Goal: Task Accomplishment & Management: Complete application form

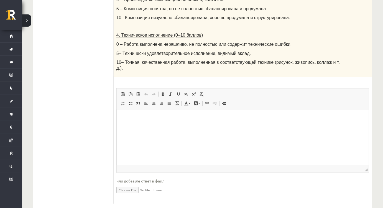
scroll to position [304, 0]
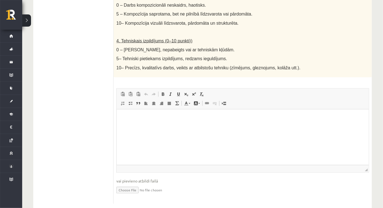
click at [213, 38] on p "4. Tehniskais izpildījums (0–10 punkti))" at bounding box center [228, 41] width 225 height 6
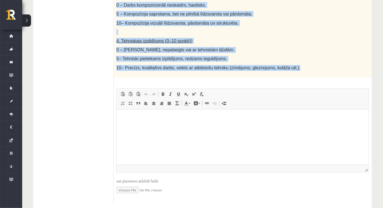
drag, startPoint x: 119, startPoint y: 67, endPoint x: 291, endPoint y: 58, distance: 172.0
copy div "Radošs darbs. Izveido vizuālu mākslas darbu (zīmējumu, gleznu vai kolāžu), kas …"
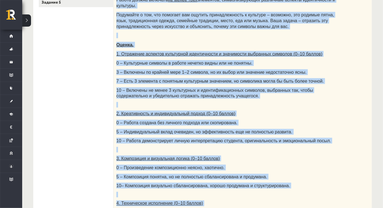
click at [218, 63] on div "Творческая работа. Создайте произведение визуального искусства (рисунок, картин…" at bounding box center [243, 103] width 258 height 285
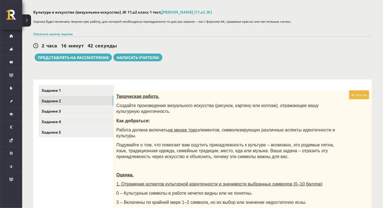
scroll to position [25, 0]
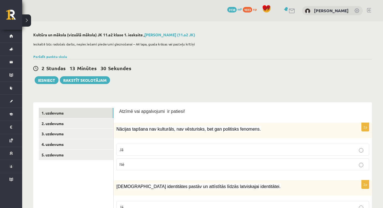
scroll to position [25, 0]
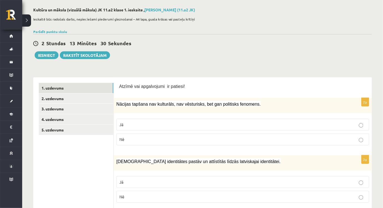
click at [79, 87] on link "1. uzdevums" at bounding box center [76, 88] width 74 height 10
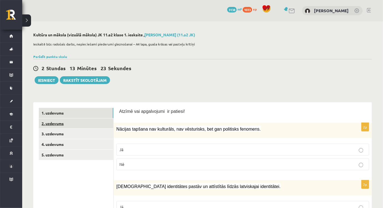
scroll to position [7, 0]
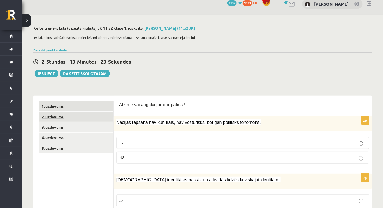
click at [53, 116] on link "2. uzdevums" at bounding box center [76, 117] width 74 height 10
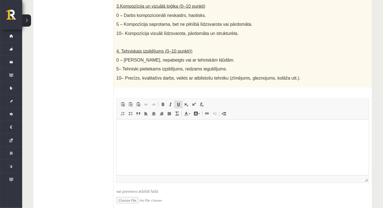
scroll to position [304, 0]
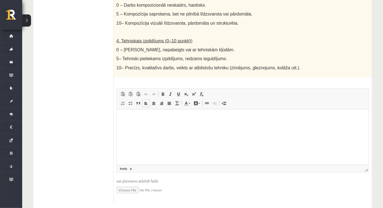
click at [122, 121] on html at bounding box center [242, 117] width 252 height 17
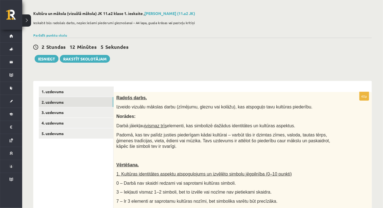
scroll to position [0, 0]
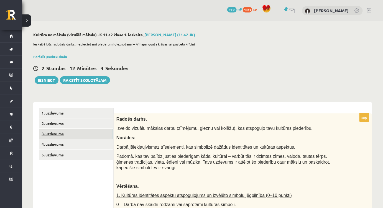
click at [52, 135] on link "3. uzdevums" at bounding box center [76, 134] width 74 height 10
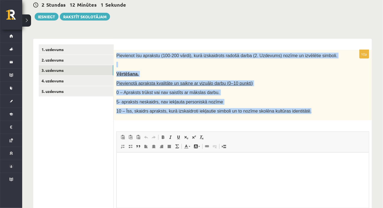
drag, startPoint x: 114, startPoint y: 52, endPoint x: 329, endPoint y: 115, distance: 224.4
click at [329, 115] on div "Pievienot īsu aprakstu (100-200 vārdi), kurā izskaidrots radošā darba (2. Uzdev…" at bounding box center [243, 85] width 258 height 70
copy div "Pievienot īsu aprakstu (100-200 vārdi), kurā izskaidrots radošā darba (2. Uzdev…"
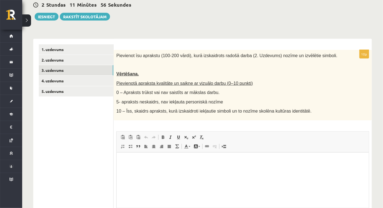
click at [151, 121] on div "10p Pievienot īsu aprakstu (100-200 vārdi), kurā izskaidrots radošā darba (2. U…" at bounding box center [243, 148] width 258 height 197
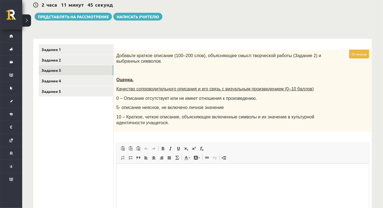
click at [122, 67] on div "Добавьте краткое описание (100–200 слов), объясняющее смысл творческой работы (…" at bounding box center [243, 91] width 258 height 82
click at [147, 180] on html at bounding box center [242, 171] width 252 height 17
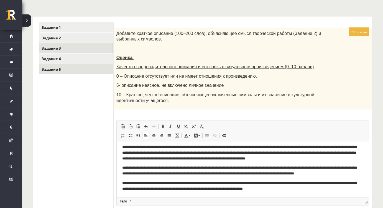
scroll to position [80, 0]
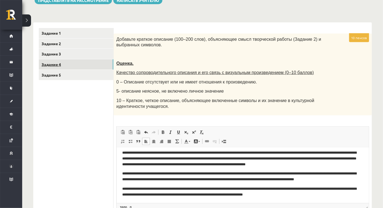
click at [54, 64] on font "Задание 4" at bounding box center [51, 64] width 19 height 5
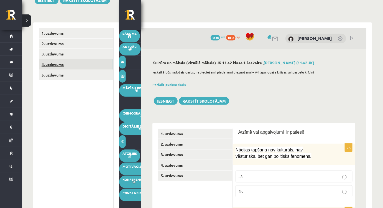
click at [61, 64] on link "4. uzdevums" at bounding box center [76, 64] width 74 height 10
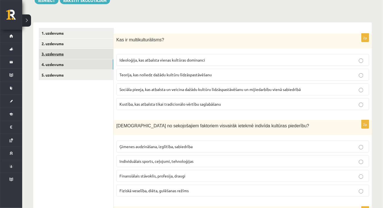
click at [74, 55] on link "3. uzdevums" at bounding box center [76, 54] width 74 height 10
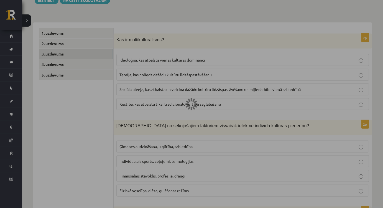
scroll to position [63, 0]
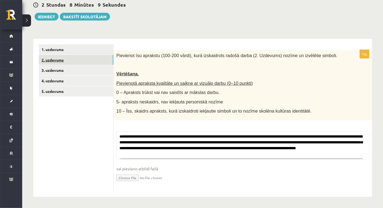
click at [60, 58] on link "2. uzdevums" at bounding box center [76, 60] width 74 height 10
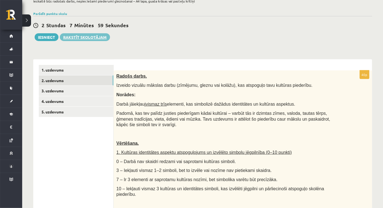
scroll to position [0, 0]
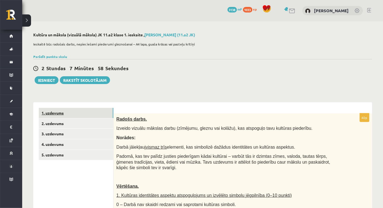
click at [52, 112] on link "1. uzdevums" at bounding box center [76, 113] width 74 height 10
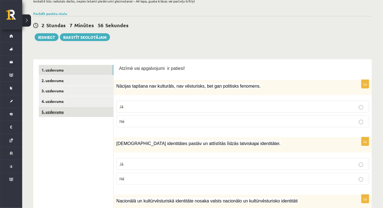
scroll to position [50, 0]
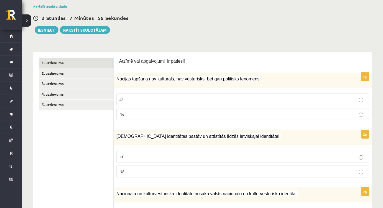
click at [61, 74] on link "2. uzdevums" at bounding box center [76, 73] width 74 height 10
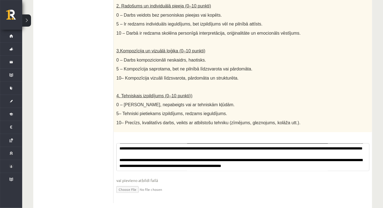
scroll to position [60937, 0]
drag, startPoint x: 118, startPoint y: 135, endPoint x: 205, endPoint y: 151, distance: 88.9
click at [205, 151] on textarea at bounding box center [242, 157] width 253 height 28
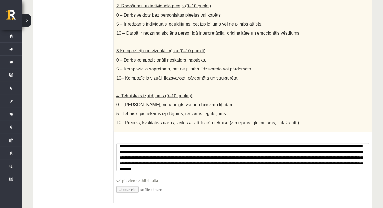
scroll to position [0, 0]
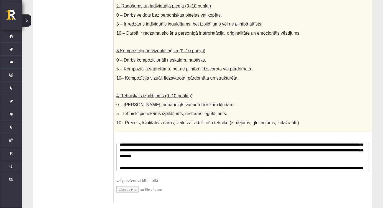
drag, startPoint x: 117, startPoint y: 133, endPoint x: 220, endPoint y: 154, distance: 105.4
click at [220, 154] on textarea at bounding box center [242, 157] width 253 height 28
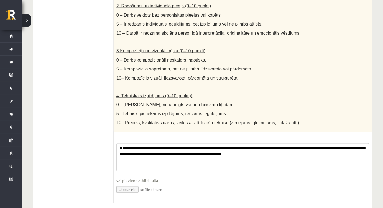
scroll to position [2, 0]
drag, startPoint x: 126, startPoint y: 146, endPoint x: 115, endPoint y: 146, distance: 11.1
click at [115, 146] on div "40p Radošs darbs. Izveido vizuālu mākslas darbu (zīmējumu, gleznu vai kolāžu), …" at bounding box center [243, 34] width 258 height 338
drag, startPoint x: 311, startPoint y: 153, endPoint x: 298, endPoint y: 152, distance: 12.5
click at [298, 152] on textarea at bounding box center [242, 157] width 253 height 28
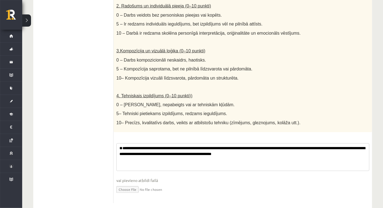
click at [139, 143] on textarea at bounding box center [242, 157] width 253 height 28
type textarea "**********"
click at [125, 183] on input "file" at bounding box center [242, 188] width 253 height 11
type input "**********"
click at [165, 183] on input "file" at bounding box center [242, 188] width 253 height 11
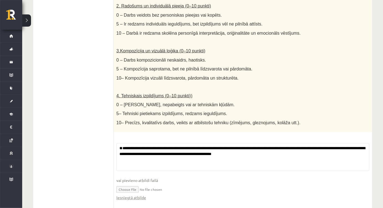
scroll to position [6, 0]
click at [133, 195] on link "Iesniegtā atbilde" at bounding box center [131, 198] width 30 height 6
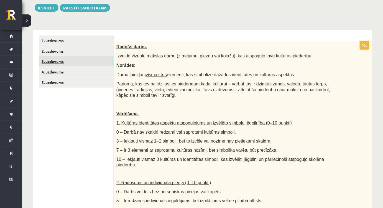
click at [50, 62] on link "3. uzdevums" at bounding box center [76, 61] width 74 height 10
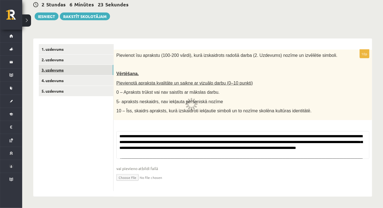
scroll to position [63, 0]
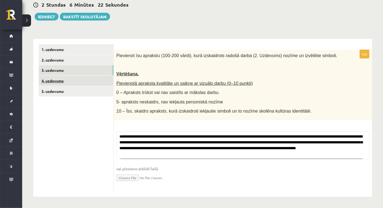
click at [54, 82] on link "4. uzdevums" at bounding box center [76, 81] width 74 height 10
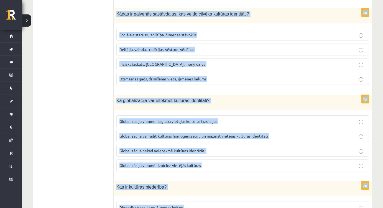
scroll to position [774, 0]
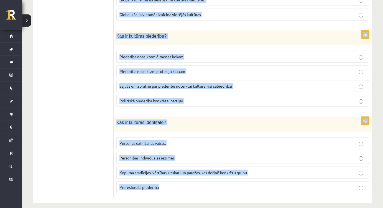
drag, startPoint x: 115, startPoint y: 55, endPoint x: 196, endPoint y: 181, distance: 150.2
copy form "Kas ir multikulturālisms? Ideoloģija, kas atbalsta vienas kultūras dominanci Te…"
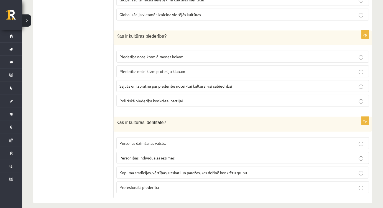
drag, startPoint x: 65, startPoint y: 37, endPoint x: 120, endPoint y: 66, distance: 62.7
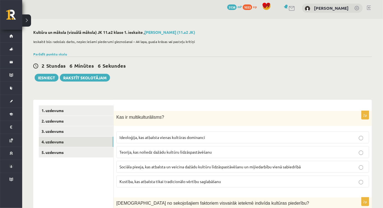
scroll to position [0, 0]
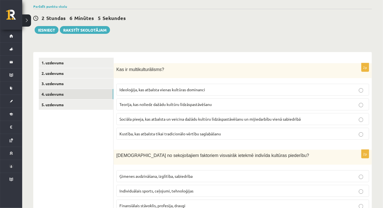
click at [141, 117] on span "Sociāla pieeja, kas atbalsta un veicina dažādu kultūru līdzāspastāvēšanu un mij…" at bounding box center [209, 118] width 181 height 5
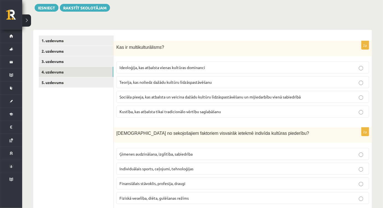
scroll to position [151, 0]
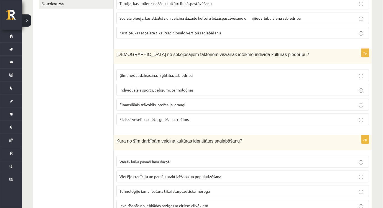
click at [136, 75] on span "Ģimenes audzināšana, izglītība, sabiedrība" at bounding box center [155, 75] width 73 height 5
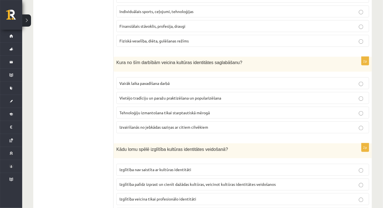
scroll to position [227, 0]
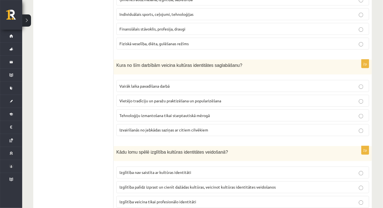
click at [135, 99] on span "Vietējo tradīciju un paražu praktizēšana un popularizēšana" at bounding box center [170, 100] width 102 height 5
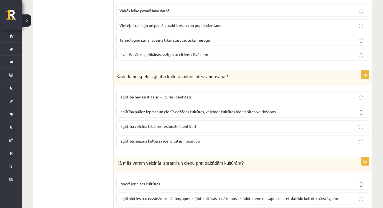
scroll to position [302, 0]
click at [139, 112] on p "Izglītība palīdz izprast un cienīt dažādas kultūras, veicinot kultūras identitā…" at bounding box center [242, 112] width 246 height 6
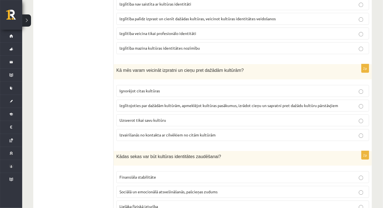
scroll to position [403, 0]
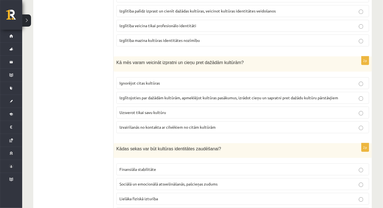
click at [131, 99] on label "Izglītojoties par dažādām kultūrām, apmeklējot kultūras pasākumus, izrādot cieņ…" at bounding box center [242, 98] width 253 height 12
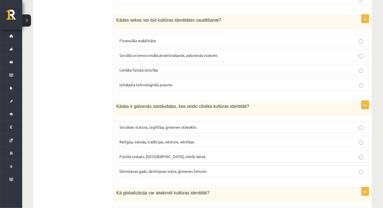
scroll to position [529, 0]
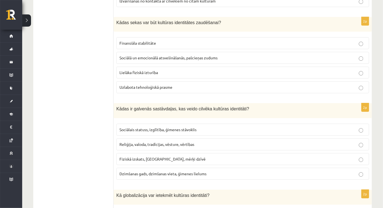
click at [140, 55] on span "Sociālā un emocionālā atsvešināšanās, pašcieņas zudums" at bounding box center [168, 57] width 98 height 5
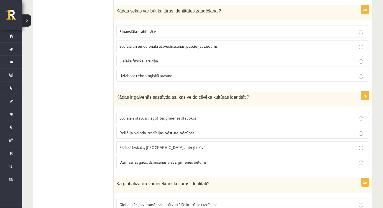
scroll to position [604, 0]
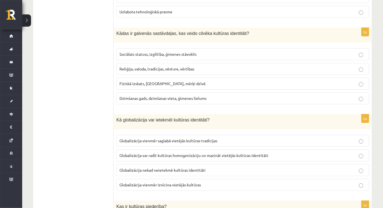
click at [149, 96] on span "Dzimšanas gads, dzimšanas vieta, ģimenes lielums" at bounding box center [162, 98] width 87 height 5
click at [144, 66] on span "Reliģija, valoda, tradīcijas, vēsture, vērtības" at bounding box center [156, 68] width 75 height 5
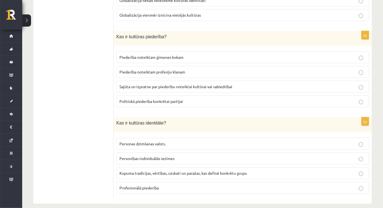
scroll to position [774, 0]
click at [141, 170] on span "Kopuma tradīcijas, vērtības, uzskati un paražas, kas definē konkrētu grupu" at bounding box center [182, 172] width 127 height 5
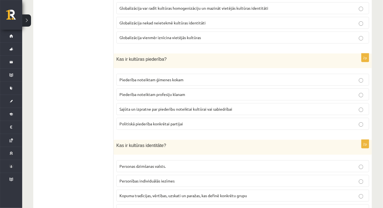
scroll to position [749, 0]
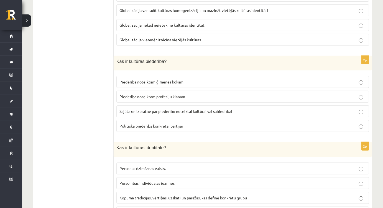
click at [128, 105] on label "Sajūta un izpratne par piederību noteiktai kultūrai vai sabiedrībai" at bounding box center [242, 111] width 253 height 12
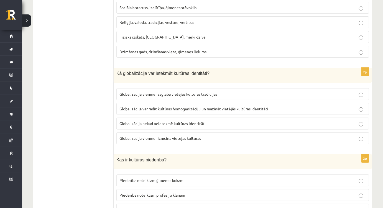
scroll to position [648, 0]
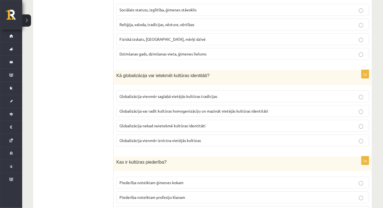
click at [123, 108] on span "Globalizācija var radīt kultūras homogenizāciju un mazināt vietējās kultūras id…" at bounding box center [193, 110] width 149 height 5
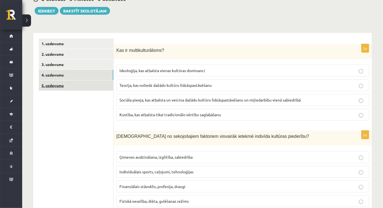
click at [48, 85] on link "5. uzdevums" at bounding box center [76, 85] width 74 height 10
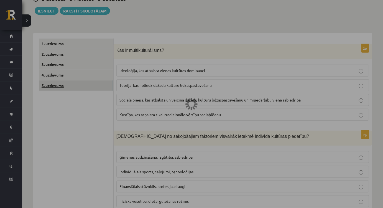
scroll to position [55, 0]
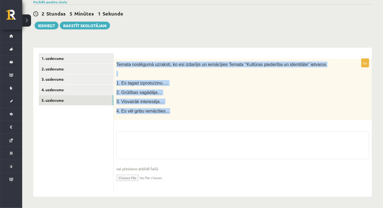
drag, startPoint x: 116, startPoint y: 61, endPoint x: 177, endPoint y: 111, distance: 78.8
click at [177, 111] on div "Temata noslēgumā uzraksti, ko esi izdarījis un iemācījies Temata ‘’Kultūras pie…" at bounding box center [243, 90] width 258 height 62
copy div "Temata noslēgumā uzraksti, ko esi izdarījis un iemācījies Temata ‘’Kultūras pie…"
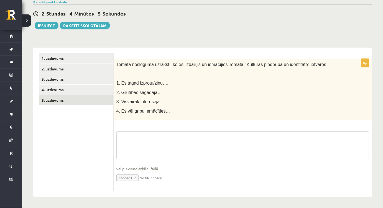
click at [135, 133] on textarea at bounding box center [242, 145] width 253 height 28
paste textarea "**********"
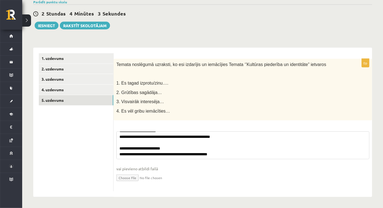
scroll to position [0, 0]
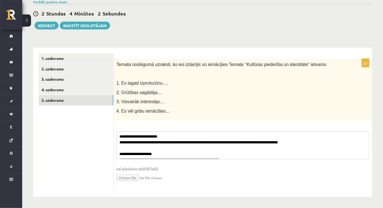
drag, startPoint x: 233, startPoint y: 157, endPoint x: 107, endPoint y: 118, distance: 132.8
click at [107, 118] on div "**********" at bounding box center [202, 122] width 339 height 149
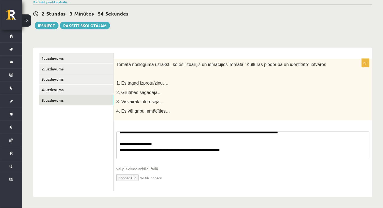
scroll to position [40, 0]
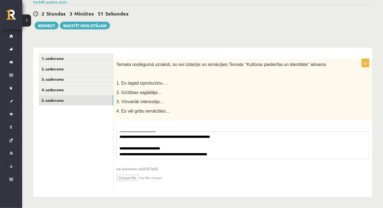
drag, startPoint x: 170, startPoint y: 147, endPoint x: 125, endPoint y: 150, distance: 45.0
click at [125, 150] on textarea "**********" at bounding box center [242, 145] width 253 height 28
click at [119, 154] on textarea "**********" at bounding box center [242, 145] width 253 height 28
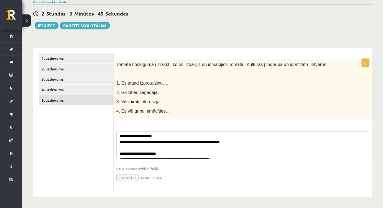
scroll to position [35, 0]
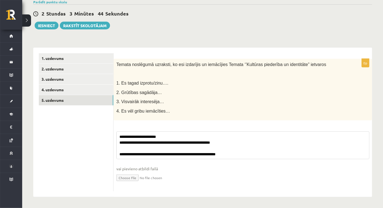
drag, startPoint x: 159, startPoint y: 136, endPoint x: 124, endPoint y: 136, distance: 35.5
click at [124, 136] on textarea "**********" at bounding box center [242, 145] width 253 height 28
click at [119, 142] on textarea "**********" at bounding box center [242, 145] width 253 height 28
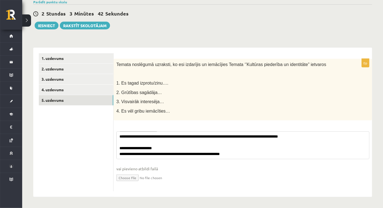
scroll to position [4, 0]
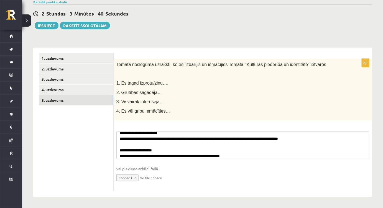
drag, startPoint x: 158, startPoint y: 149, endPoint x: 124, endPoint y: 152, distance: 35.1
click at [124, 152] on textarea "**********" at bounding box center [242, 145] width 253 height 28
click at [120, 155] on textarea "**********" at bounding box center [242, 145] width 253 height 28
click at [119, 155] on textarea "**********" at bounding box center [242, 145] width 253 height 28
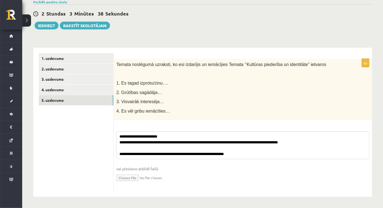
scroll to position [0, 0]
drag, startPoint x: 166, startPoint y: 136, endPoint x: 122, endPoint y: 138, distance: 43.2
click at [122, 138] on textarea "**********" at bounding box center [242, 145] width 253 height 28
click at [119, 143] on textarea "**********" at bounding box center [242, 145] width 253 height 28
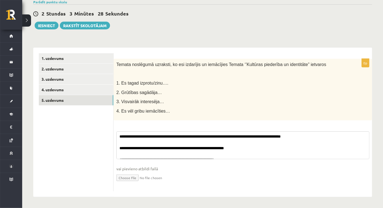
drag, startPoint x: 208, startPoint y: 148, endPoint x: 165, endPoint y: 149, distance: 43.2
click at [165, 149] on textarea "**********" at bounding box center [242, 145] width 253 height 28
drag, startPoint x: 140, startPoint y: 147, endPoint x: 124, endPoint y: 148, distance: 16.1
click at [124, 148] on textarea "**********" at bounding box center [242, 145] width 253 height 28
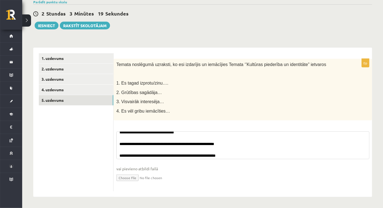
scroll to position [17, 0]
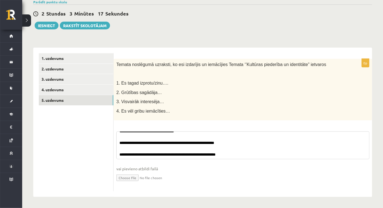
drag, startPoint x: 126, startPoint y: 154, endPoint x: 123, endPoint y: 155, distance: 3.4
click at [123, 155] on textarea "**********" at bounding box center [242, 145] width 253 height 28
type textarea "**********"
click at [47, 24] on button "Iesniegt" at bounding box center [47, 26] width 24 height 8
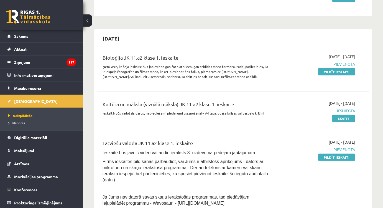
scroll to position [101, 0]
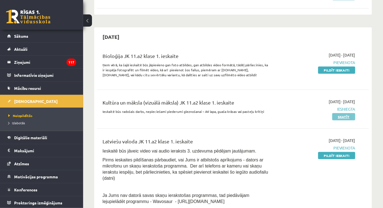
click at [339, 115] on link "Skatīt" at bounding box center [343, 116] width 23 height 7
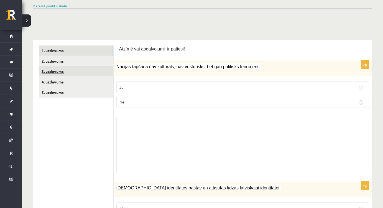
scroll to position [50, 0]
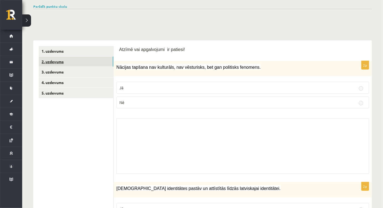
click at [68, 63] on link "2. uzdevums" at bounding box center [76, 61] width 74 height 10
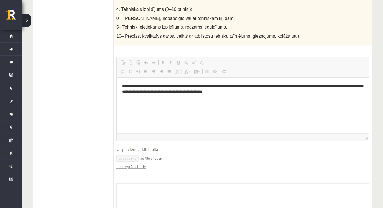
scroll to position [361, 0]
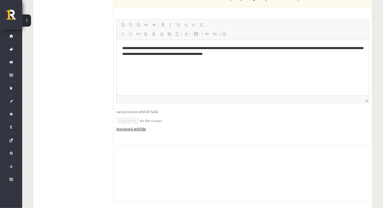
click at [126, 126] on link "Iesniegtā atbilde" at bounding box center [131, 129] width 30 height 6
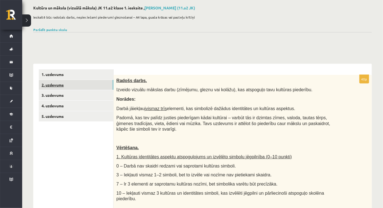
scroll to position [9, 0]
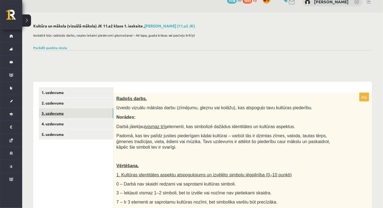
click at [51, 111] on link "3. uzdevums" at bounding box center [76, 113] width 74 height 10
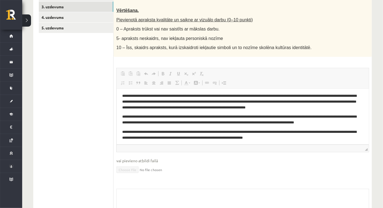
scroll to position [3, 0]
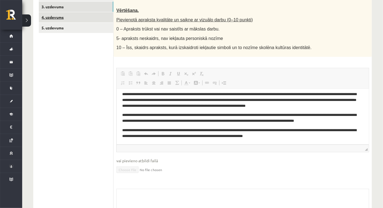
click at [58, 16] on link "4. uzdevums" at bounding box center [76, 17] width 74 height 10
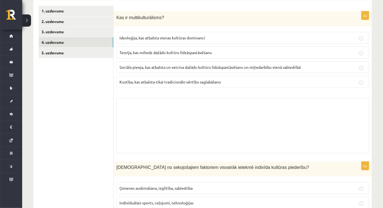
scroll to position [90, 0]
click at [66, 52] on link "5. uzdevums" at bounding box center [76, 53] width 74 height 10
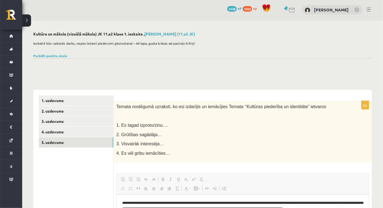
scroll to position [0, 0]
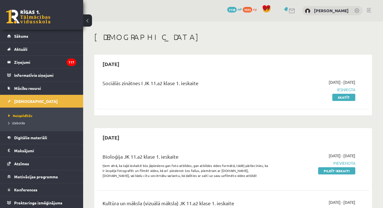
scroll to position [101, 0]
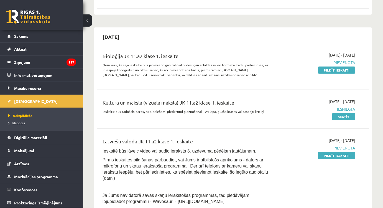
click at [332, 160] on div "2025-10-01 - 2025-10-15 Pievienota Pildīt ieskaiti" at bounding box center [315, 207] width 87 height 140
click at [333, 157] on link "Pildīt ieskaiti" at bounding box center [336, 155] width 37 height 7
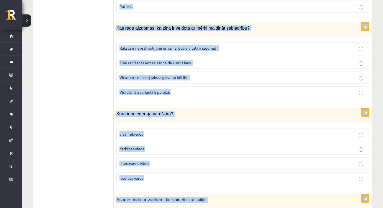
scroll to position [2648, 0]
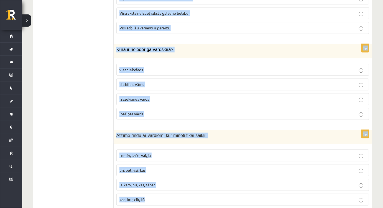
drag, startPoint x: 118, startPoint y: 65, endPoint x: 162, endPoint y: 179, distance: 122.4
copy form "Lorem ip dolorsitametco adipiscing elitseddoei temporinci ut: laboreet dolore 5…"
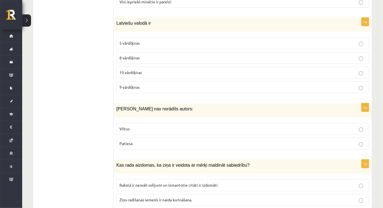
drag, startPoint x: 89, startPoint y: 135, endPoint x: 97, endPoint y: 135, distance: 8.6
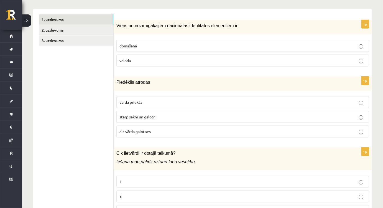
scroll to position [0, 0]
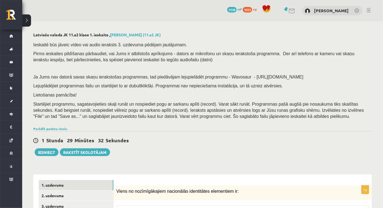
drag, startPoint x: 213, startPoint y: 120, endPoint x: 201, endPoint y: 47, distance: 74.9
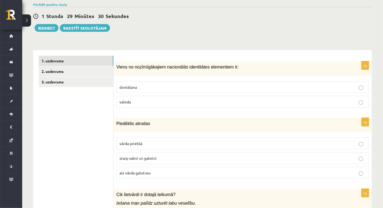
scroll to position [126, 0]
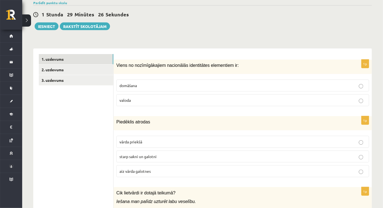
click at [141, 100] on p "valoda" at bounding box center [242, 100] width 246 height 6
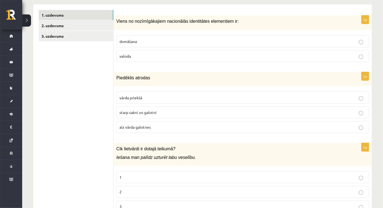
scroll to position [176, 0]
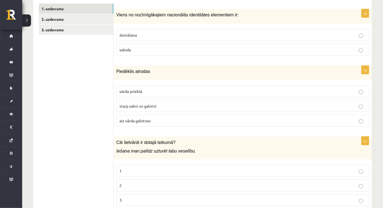
click at [142, 108] on label "starp sakni un galotni" at bounding box center [242, 106] width 253 height 12
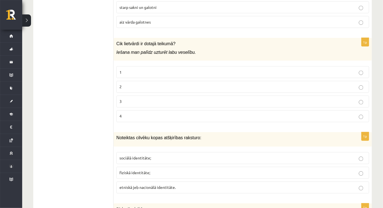
scroll to position [277, 0]
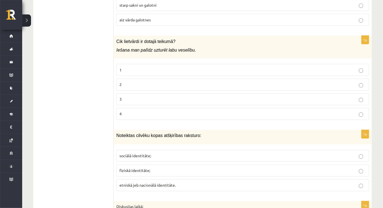
click at [133, 86] on p "2" at bounding box center [242, 85] width 246 height 6
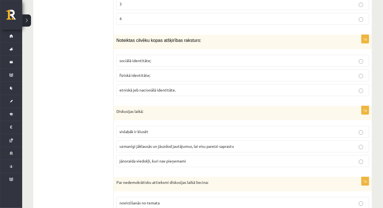
scroll to position [377, 0]
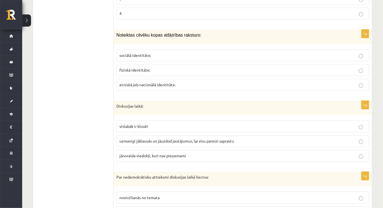
click at [137, 84] on span "etniskā jeb nacionālā identitāte." at bounding box center [147, 84] width 56 height 5
click at [134, 138] on span "uzmanīgi jāklausās un jāuzdod jautājumus, lai visu pareizi saprastu" at bounding box center [176, 140] width 114 height 5
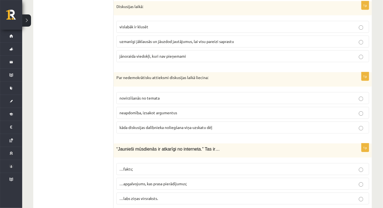
scroll to position [478, 0]
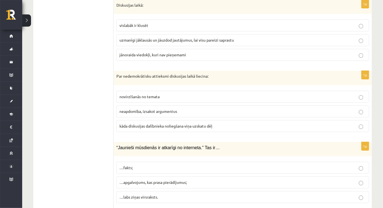
click at [158, 124] on span "kāda diskusijas dalībnieka noliegšana viņa uzskatu dēļ" at bounding box center [165, 125] width 93 height 5
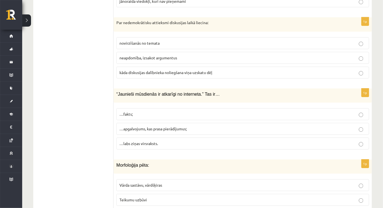
scroll to position [554, 0]
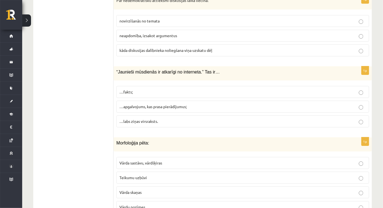
click at [140, 104] on span "…apgalvojums, kas prasa pierādījumus;" at bounding box center [152, 106] width 67 height 5
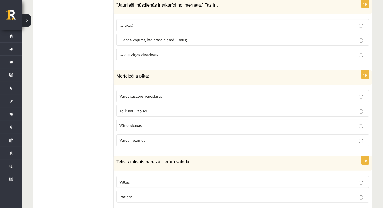
scroll to position [629, 0]
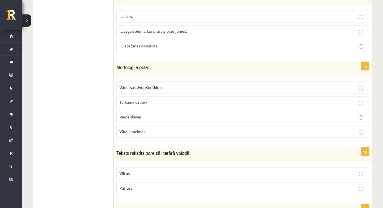
click at [142, 85] on span "Vārda sastāvu, vārdšķiras" at bounding box center [140, 87] width 43 height 5
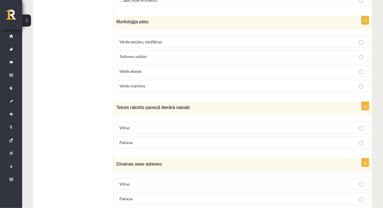
scroll to position [705, 0]
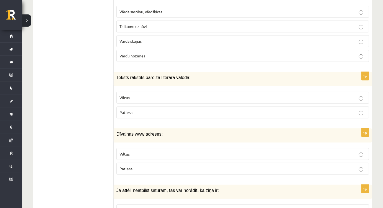
click at [128, 106] on label "Patiesa" at bounding box center [242, 112] width 253 height 12
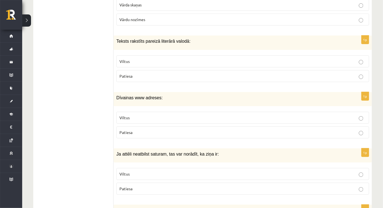
scroll to position [755, 0]
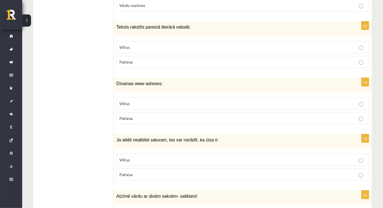
click at [131, 101] on p "Viltus" at bounding box center [242, 104] width 246 height 6
click at [137, 157] on p "Viltus" at bounding box center [242, 160] width 246 height 6
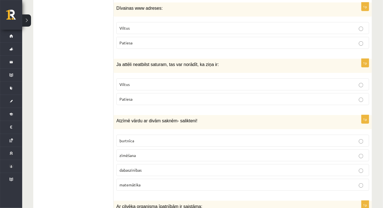
scroll to position [831, 0]
click at [139, 167] on span "dabaszinības" at bounding box center [130, 169] width 22 height 5
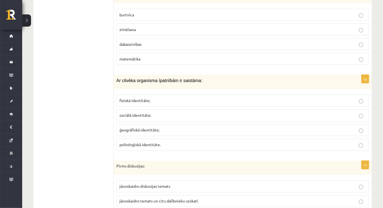
scroll to position [957, 0]
click at [132, 98] on span "fiziskā identitāte;" at bounding box center [134, 100] width 31 height 5
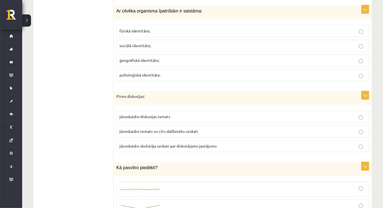
scroll to position [1057, 0]
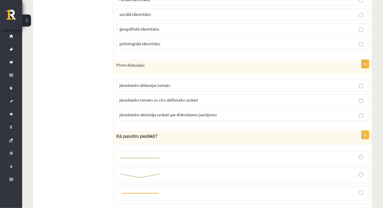
click at [192, 97] on span "jānoskaidro temats un citu dalībnieku uzskati" at bounding box center [158, 99] width 79 height 5
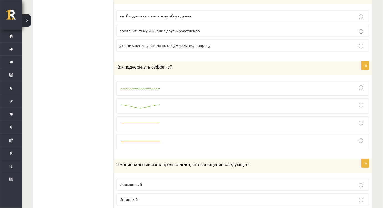
scroll to position [1139, 0]
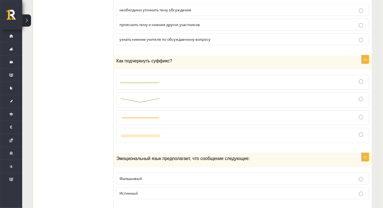
click at [189, 95] on div at bounding box center [242, 99] width 246 height 9
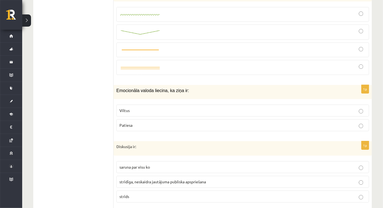
scroll to position [1203, 0]
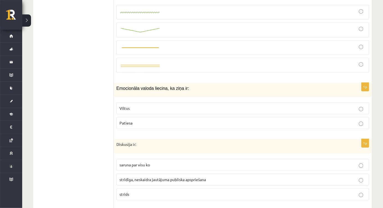
click at [135, 105] on p "Viltus" at bounding box center [242, 108] width 246 height 6
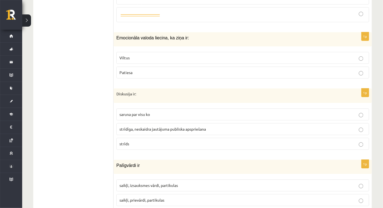
click at [139, 126] on span "strīdīga, neskaidra jautājuma publiska apspriešana" at bounding box center [162, 128] width 86 height 5
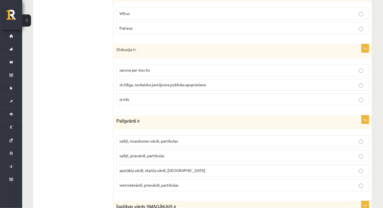
scroll to position [1303, 0]
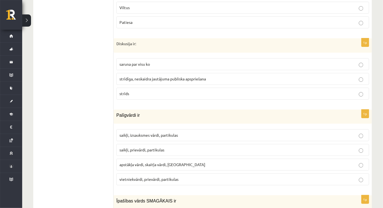
click at [139, 147] on span "saikļi, prievārdi, partikulas" at bounding box center [141, 149] width 45 height 5
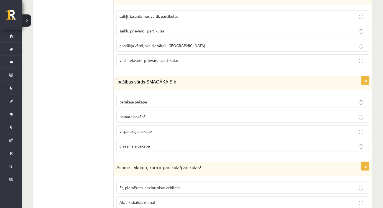
scroll to position [1429, 0]
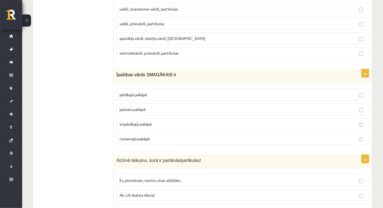
click at [138, 92] on span "pārākajā pakāpē" at bounding box center [133, 94] width 28 height 5
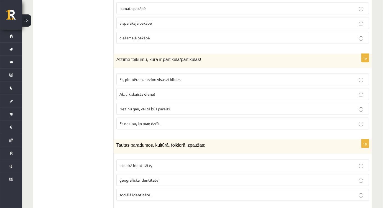
click at [152, 106] on span "Nezinu gan, vai tā būs pareizi." at bounding box center [144, 108] width 51 height 5
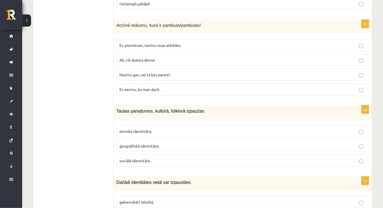
scroll to position [1580, 0]
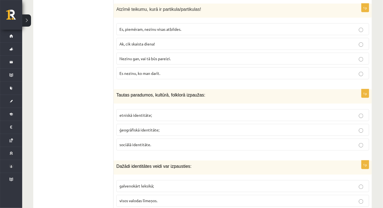
click at [146, 109] on label "etniskā identitāte;" at bounding box center [242, 115] width 253 height 12
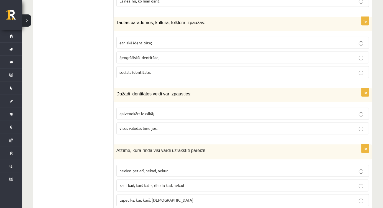
scroll to position [1656, 0]
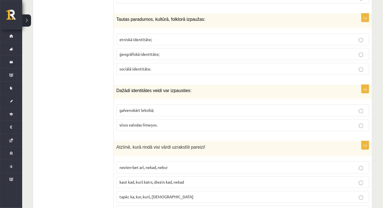
click at [151, 122] on span "visos valodas līmeņos." at bounding box center [138, 124] width 38 height 5
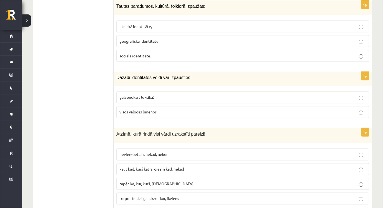
scroll to position [1731, 0]
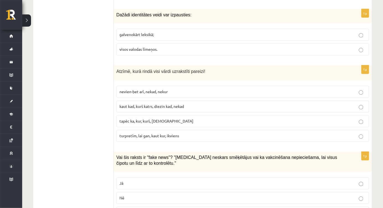
click at [140, 133] on span "turpretīm, lai gan, kaut kur, ikviens" at bounding box center [149, 135] width 60 height 5
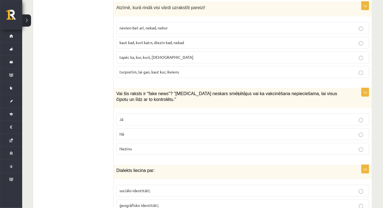
scroll to position [1807, 0]
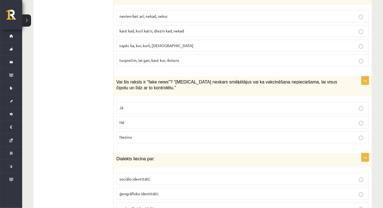
click at [127, 102] on label "Jā" at bounding box center [242, 108] width 253 height 12
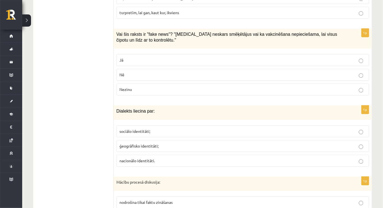
scroll to position [1882, 0]
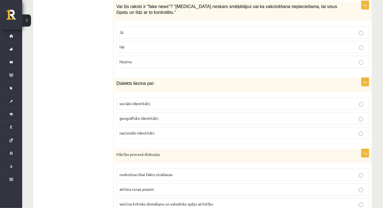
click at [145, 115] on span "ģeogrāfisko identitāti;" at bounding box center [138, 117] width 39 height 5
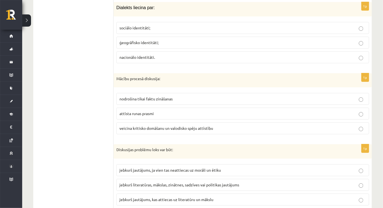
click at [152, 125] on span "veicina kritisko domāšanu un valodisko spēju attīstību" at bounding box center [166, 127] width 94 height 5
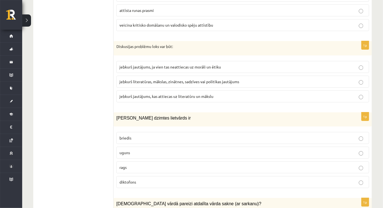
scroll to position [2059, 0]
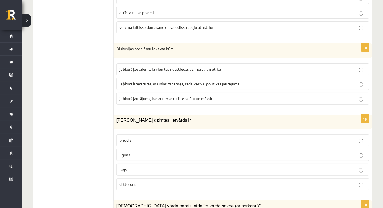
click at [145, 81] on span "jebkurš literatūras, mākslas, zinātnes, sadzīves vai politikas jautājums" at bounding box center [179, 83] width 120 height 5
click at [128, 152] on span "uguns" at bounding box center [124, 154] width 11 height 5
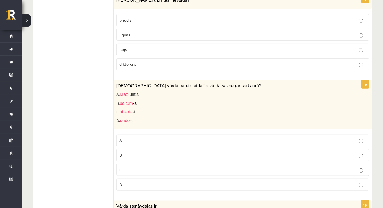
scroll to position [2185, 0]
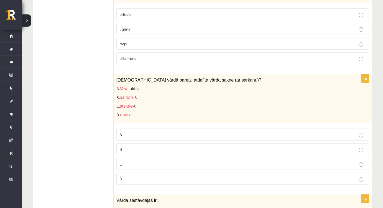
click at [128, 161] on p "C" at bounding box center [242, 164] width 246 height 6
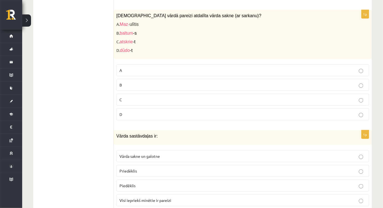
scroll to position [2260, 0]
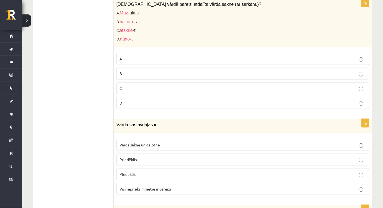
click at [138, 186] on span "Visi iepriekš minētie ir pareizi" at bounding box center [145, 188] width 52 height 5
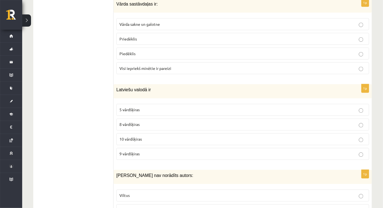
scroll to position [2411, 0]
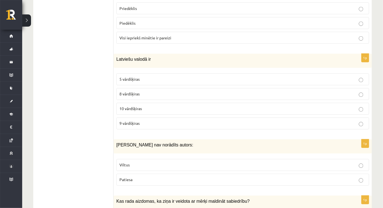
click at [132, 162] on p "Viltus" at bounding box center [242, 165] width 246 height 6
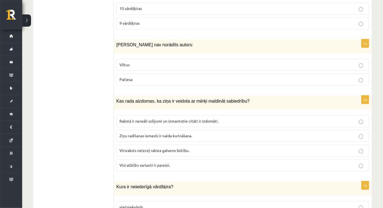
scroll to position [2512, 0]
click at [138, 158] on label "Visi atbilžu varianti ir pareizi." at bounding box center [242, 164] width 253 height 12
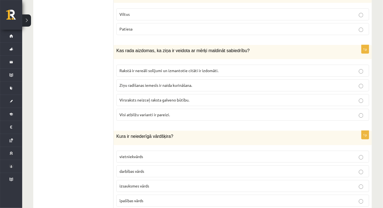
scroll to position [2588, 0]
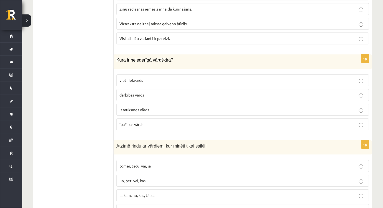
click at [127, 107] on span "izsauksmes vārds" at bounding box center [134, 109] width 30 height 5
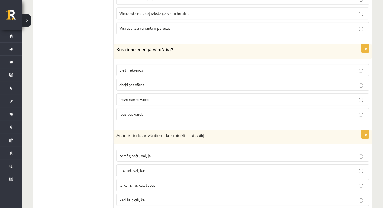
scroll to position [2648, 0]
click at [128, 167] on span "un, bet, vai, kas" at bounding box center [132, 169] width 26 height 5
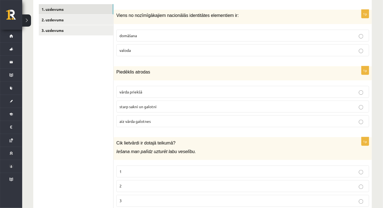
scroll to position [0, 0]
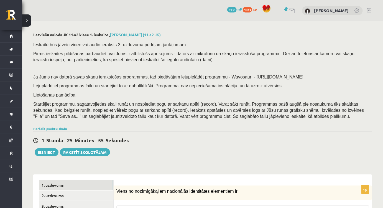
drag, startPoint x: 86, startPoint y: 102, endPoint x: 93, endPoint y: 12, distance: 90.0
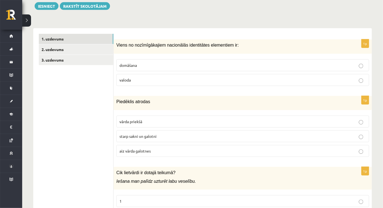
scroll to position [151, 0]
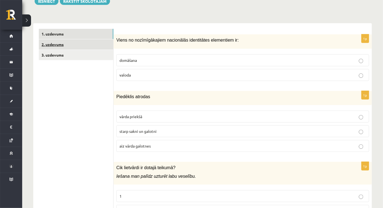
click at [54, 47] on link "2. uzdevums" at bounding box center [76, 44] width 74 height 10
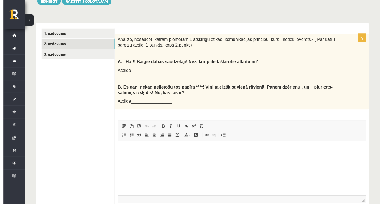
scroll to position [0, 0]
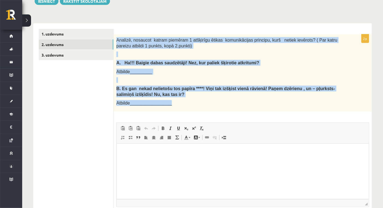
drag, startPoint x: 115, startPoint y: 38, endPoint x: 196, endPoint y: 106, distance: 105.8
click at [196, 106] on div "Analizē, nosaucot katram piemēram 1 atšķirīgu ētikas komunikācijas principu, ku…" at bounding box center [243, 72] width 258 height 77
copy div "Analizē, nosaucot katram piemēram 1 atšķirīgu ētikas komunikācijas principu, ku…"
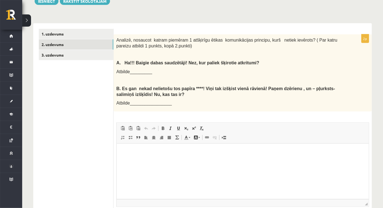
click at [107, 124] on ul "1. uzdevums 2. uzdevums 3. uzdevums" at bounding box center [76, 133] width 75 height 209
click at [160, 158] on html at bounding box center [242, 151] width 252 height 17
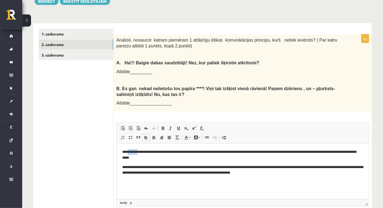
drag, startPoint x: 137, startPoint y: 151, endPoint x: 128, endPoint y: 151, distance: 9.1
click at [128, 151] on p "**********" at bounding box center [242, 155] width 241 height 12
click at [134, 151] on p "**********" at bounding box center [242, 155] width 241 height 12
click at [137, 151] on p "**********" at bounding box center [242, 155] width 241 height 12
drag, startPoint x: 137, startPoint y: 151, endPoint x: 125, endPoint y: 151, distance: 11.4
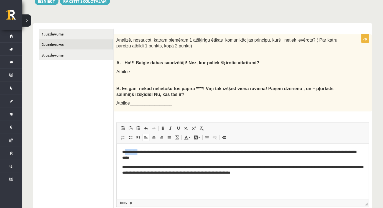
click at [125, 151] on p "**********" at bounding box center [242, 155] width 241 height 12
click at [125, 152] on p "**********" at bounding box center [242, 155] width 241 height 12
click at [126, 167] on p "**********" at bounding box center [242, 170] width 241 height 12
click at [134, 168] on p "**********" at bounding box center [242, 170] width 241 height 12
click at [135, 168] on p "**********" at bounding box center [242, 170] width 241 height 12
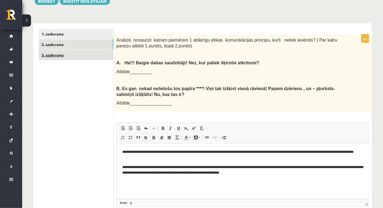
click at [65, 58] on link "3. uzdevums" at bounding box center [76, 55] width 74 height 10
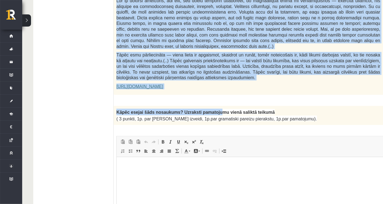
scroll to position [377, 0]
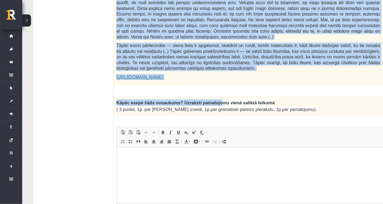
drag, startPoint x: 119, startPoint y: 30, endPoint x: 301, endPoint y: 100, distance: 195.1
copy form "Izlasi tekstu! Atbildi uz dotajiem jautājumiem! Kopā 51 punkts 0p Fragments no …"
click at [142, 107] on span "( 3 punkti, 1p. par salikta teikuma izveidi, 1p.par gramatiski pareizu pierakst…" at bounding box center [216, 109] width 201 height 5
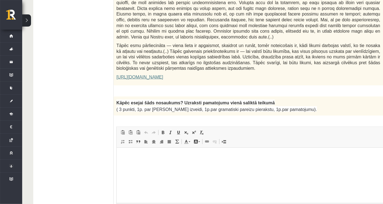
click at [158, 164] on html at bounding box center [261, 155] width 291 height 17
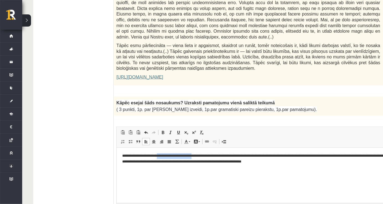
drag, startPoint x: 207, startPoint y: 155, endPoint x: 162, endPoint y: 154, distance: 44.3
click at [162, 154] on p "**********" at bounding box center [254, 159] width 265 height 12
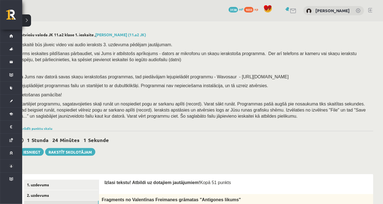
scroll to position [0, 16]
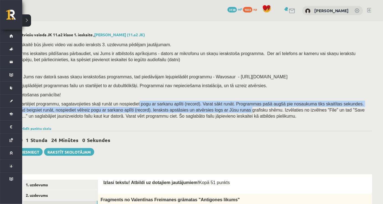
drag, startPoint x: 129, startPoint y: 104, endPoint x: 192, endPoint y: 108, distance: 63.3
click at [192, 108] on span "Startējiet programmu, sagatavojieties skaļi runāt un nospiediet pogu ar sarkanu…" at bounding box center [190, 110] width 347 height 17
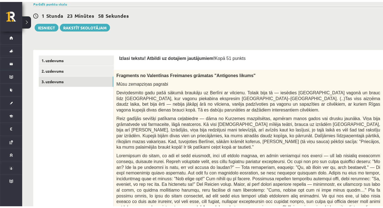
scroll to position [101, 0]
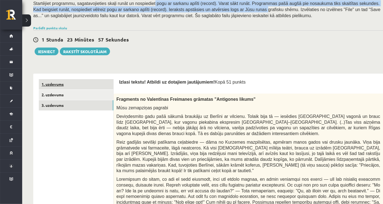
click at [56, 88] on link "1. uzdevums" at bounding box center [76, 84] width 74 height 10
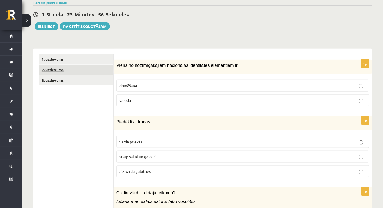
click at [91, 66] on link "2. uzdevums" at bounding box center [76, 70] width 74 height 10
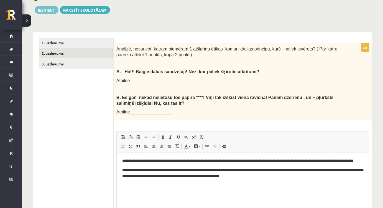
scroll to position [0, 0]
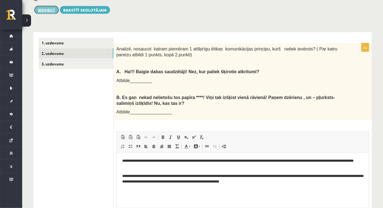
click at [47, 11] on button "Iesniegt" at bounding box center [47, 10] width 24 height 8
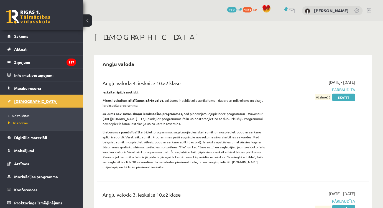
click at [22, 103] on link "[DEMOGRAPHIC_DATA]" at bounding box center [41, 101] width 69 height 13
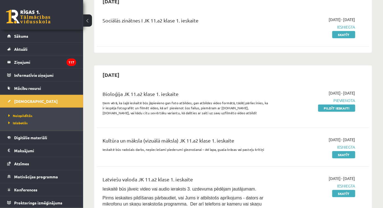
scroll to position [75, 0]
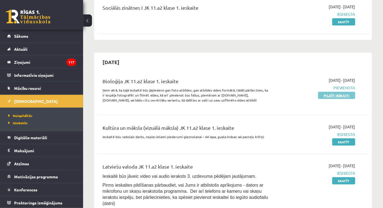
click at [340, 94] on link "Pildīt ieskaiti" at bounding box center [336, 95] width 37 height 7
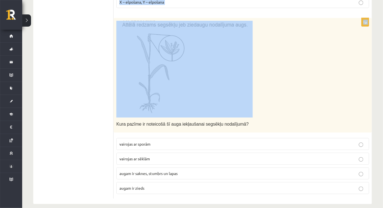
scroll to position [808, 0]
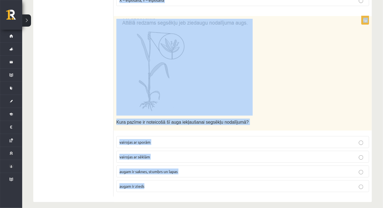
drag, startPoint x: 116, startPoint y: 47, endPoint x: 191, endPoint y: 185, distance: 156.6
copy form "Lore ip dolorsitametc adipiscin Elitsed doeiusmodt incididu? Utlaboree dolorem …"
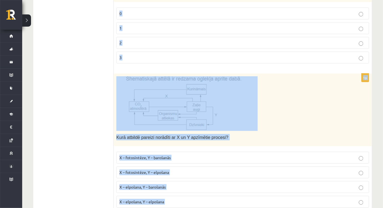
drag, startPoint x: 140, startPoint y: 103, endPoint x: 155, endPoint y: 72, distance: 34.3
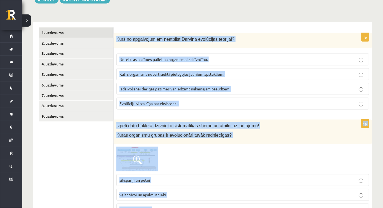
scroll to position [0, 0]
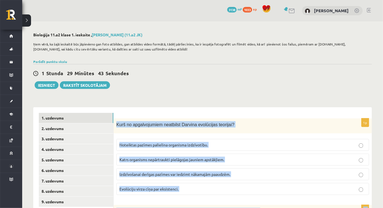
click at [185, 140] on label "Noteiktas pazīmes palielina organisma izdzīvotību." at bounding box center [242, 145] width 253 height 12
drag, startPoint x: 210, startPoint y: 127, endPoint x: 223, endPoint y: 126, distance: 13.1
click at [211, 127] on div "Kurš no apgalvojumiem neatbilst Darvina evolūcijas teorijai?" at bounding box center [243, 125] width 258 height 15
click at [237, 124] on p "Kurš no apgalvojumiem neatbilst Darvina evolūcijas teorijai?" at bounding box center [228, 124] width 225 height 6
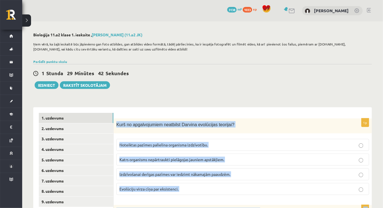
click at [236, 124] on p "Kurš no apgalvojumiem neatbilst Darvina evolūcijas teorijai?" at bounding box center [228, 124] width 225 height 6
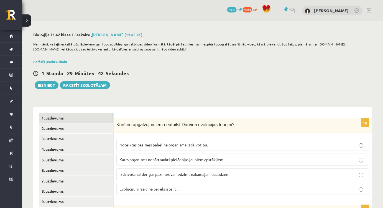
click at [236, 124] on p "Kurš no apgalvojumiem neatbilst Darvina evolūcijas teorijai?" at bounding box center [228, 124] width 225 height 6
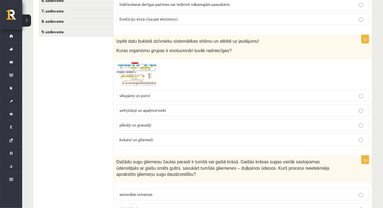
scroll to position [176, 0]
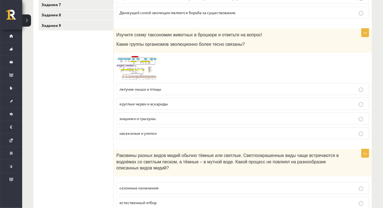
click at [146, 60] on img at bounding box center [137, 68] width 42 height 25
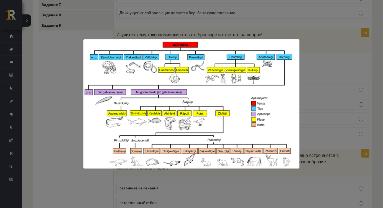
click at [370, 12] on div at bounding box center [191, 104] width 383 height 208
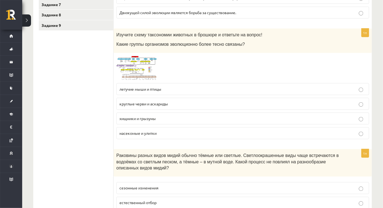
click at [130, 65] on img at bounding box center [137, 68] width 42 height 25
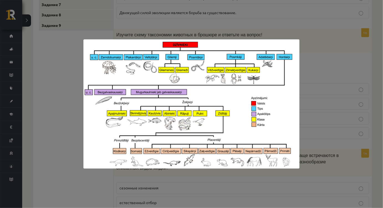
click at [304, 75] on div at bounding box center [191, 104] width 383 height 208
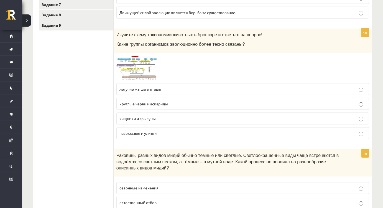
click at [141, 70] on span at bounding box center [137, 69] width 9 height 9
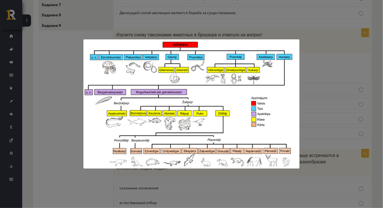
click at [326, 57] on div at bounding box center [191, 104] width 383 height 208
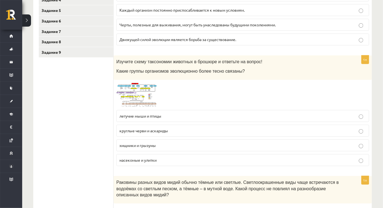
scroll to position [151, 0]
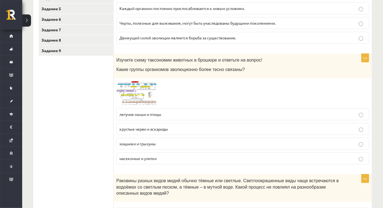
click at [182, 96] on div at bounding box center [242, 93] width 253 height 25
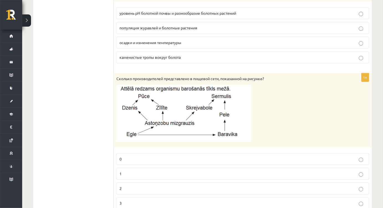
scroll to position [478, 0]
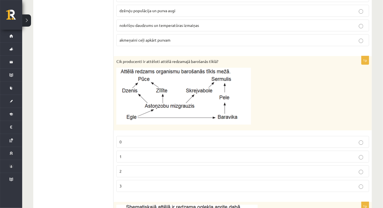
click at [142, 156] on p "1" at bounding box center [242, 156] width 246 height 6
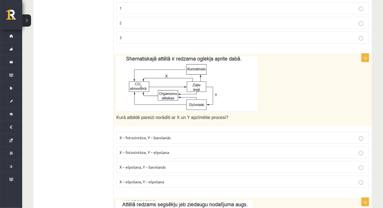
scroll to position [629, 0]
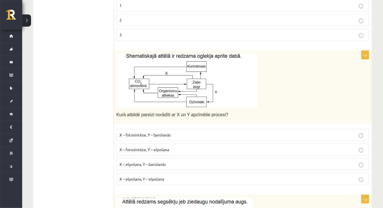
click at [153, 161] on span "X – elpošana, Y – barošanās" at bounding box center [142, 163] width 46 height 5
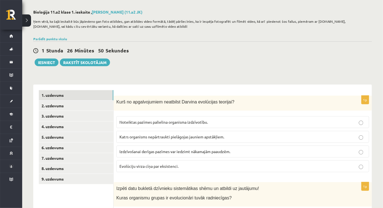
scroll to position [25, 0]
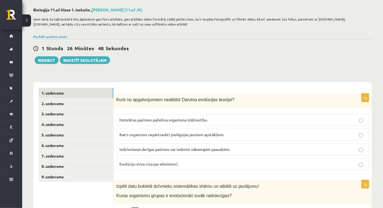
click at [149, 135] on span "Katrs organisms nepārtraukti pielāgojas jauniem apstākļiem." at bounding box center [171, 134] width 105 height 5
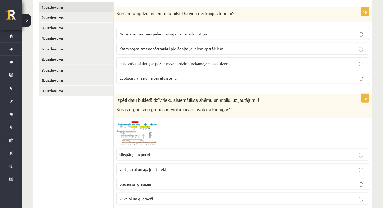
scroll to position [151, 0]
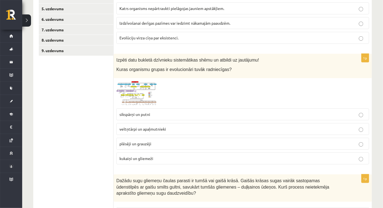
click at [148, 141] on span "plēsēji un grauzēji" at bounding box center [135, 143] width 32 height 5
click at [139, 77] on div "1p Izpēti datu bukletā dzīvnieku sistemātikas shēmu un atbildi uz jautājumu! Ku…" at bounding box center [243, 111] width 258 height 115
click at [142, 93] on img at bounding box center [137, 93] width 42 height 25
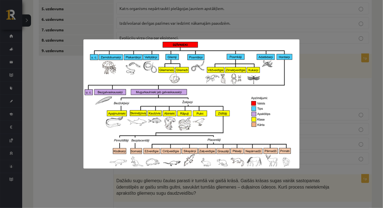
click at [314, 54] on div at bounding box center [191, 104] width 383 height 208
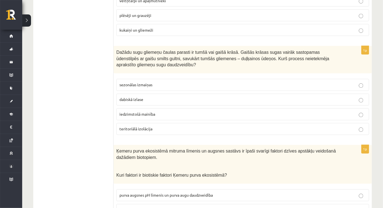
scroll to position [277, 0]
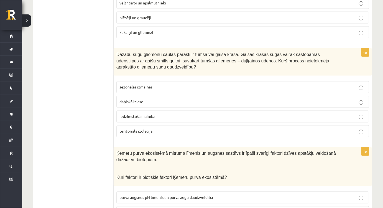
click at [146, 81] on label "sezonālas izmaiņas" at bounding box center [242, 87] width 253 height 12
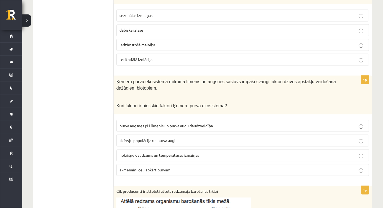
scroll to position [352, 0]
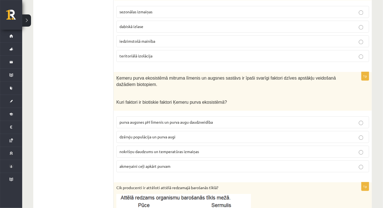
click at [151, 131] on label "dzērvju populācija un purva augi" at bounding box center [242, 137] width 253 height 12
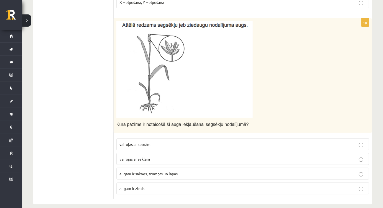
scroll to position [802, 0]
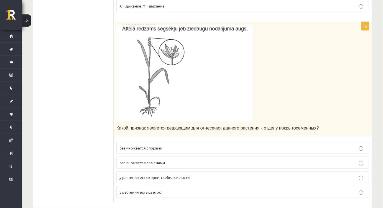
click at [140, 121] on div "Какой признак является решающим для отнесения данного растения к отделу покрыто…" at bounding box center [243, 79] width 258 height 115
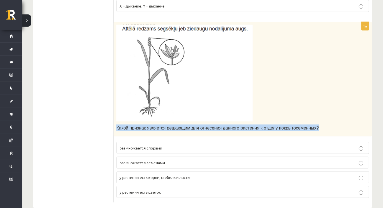
drag, startPoint x: 115, startPoint y: 117, endPoint x: 317, endPoint y: 120, distance: 201.4
click at [317, 120] on div "Какой признак является решающим для отнесения данного растения к отделу покрыто…" at bounding box center [243, 79] width 258 height 115
copy font "Какой признак является решающим для отнесения данного растения к отделу покрыто…"
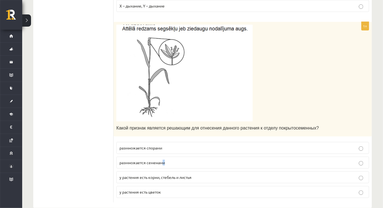
click at [165, 160] on font "размножается семенами" at bounding box center [141, 162] width 45 height 5
click at [166, 160] on p "размножается семенами" at bounding box center [242, 163] width 246 height 6
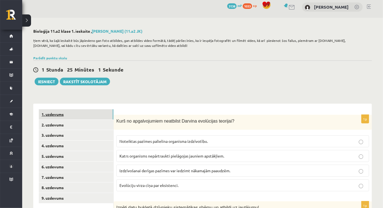
scroll to position [0, 0]
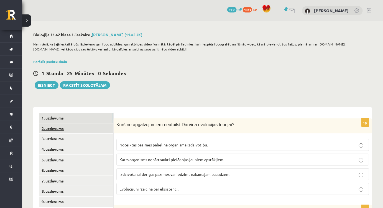
click at [50, 126] on link "2. uzdevums" at bounding box center [76, 128] width 74 height 10
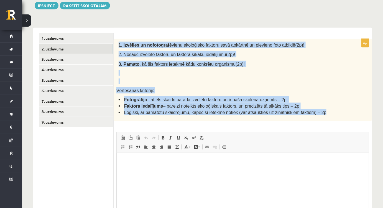
drag, startPoint x: 117, startPoint y: 42, endPoint x: 311, endPoint y: 110, distance: 205.0
click at [311, 110] on div "1. Izvēlies un nofotografē vienu ekoloģisko faktoru savā apkārtnē un pievieno f…" at bounding box center [243, 80] width 258 height 82
drag, startPoint x: 233, startPoint y: 78, endPoint x: 240, endPoint y: 80, distance: 6.7
click at [233, 78] on div "1. Izvēlies un nofotografē vienu ekoloģisko faktoru savā apkārtnē un pievieno f…" at bounding box center [243, 80] width 258 height 82
click at [240, 80] on p at bounding box center [230, 81] width 223 height 6
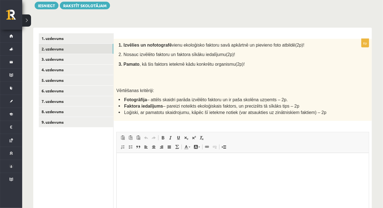
click at [328, 24] on div "**********" at bounding box center [202, 137] width 338 height 230
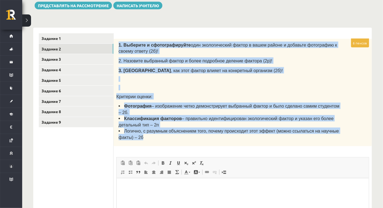
drag, startPoint x: 116, startPoint y: 42, endPoint x: 145, endPoint y: 132, distance: 94.2
click at [145, 132] on div "1. Выберите и сфотографируйте один экологический фактор в вашем районе и добавь…" at bounding box center [243, 92] width 258 height 107
copy div "1. Выберите и сфотографируйте один экологический фактор в вашем районе и добавь…"
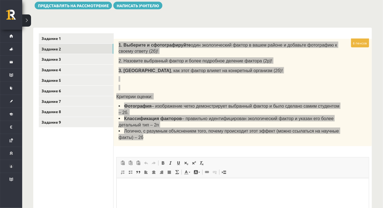
click at [238, 186] on p "Визуальный текстовый редактор, wiswyg-editor-user-answer-47434019302580" at bounding box center [242, 186] width 241 height 6
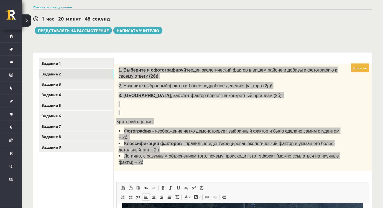
scroll to position [53, 0]
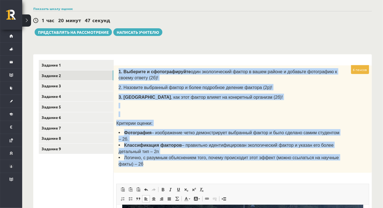
click at [182, 104] on p at bounding box center [230, 106] width 223 height 6
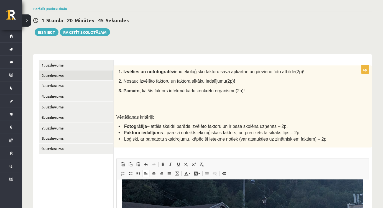
click at [209, 85] on div "1. Izvēlies un nofotografē vienu ekoloģisko faktoru savā apkārtnē un pievieno f…" at bounding box center [243, 106] width 258 height 82
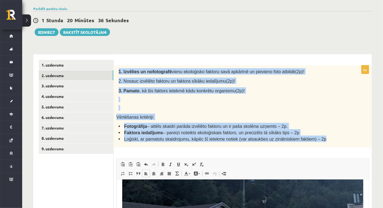
drag, startPoint x: 132, startPoint y: 76, endPoint x: 317, endPoint y: 140, distance: 196.2
click at [317, 140] on div "1. Izvēlies un nofotografē vienu ekoloģisko faktoru savā apkārtnē un pievieno f…" at bounding box center [243, 106] width 258 height 82
copy div "1. Izvēlies un nofotografē vienu ekoloģisko faktoru savā apkārtnē un pievieno f…"
click at [184, 112] on div "1. Izvēlies un nofotografē vienu ekoloģisko faktoru savā apkārtnē un pievieno f…" at bounding box center [243, 106] width 258 height 82
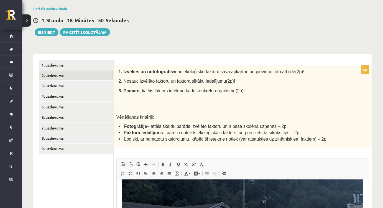
scroll to position [135, 0]
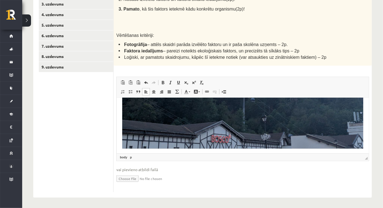
click at [363, 140] on html at bounding box center [242, 59] width 252 height 195
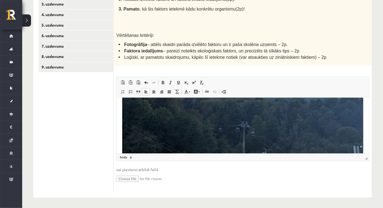
scroll to position [145, 0]
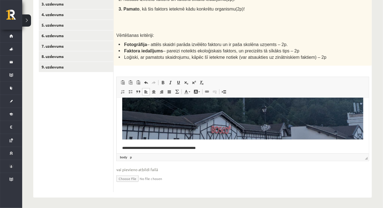
click at [122, 145] on p "**********" at bounding box center [240, 148] width 237 height 6
click at [122, 144] on html "**********" at bounding box center [242, 54] width 252 height 204
click at [204, 146] on p "**********" at bounding box center [240, 148] width 237 height 6
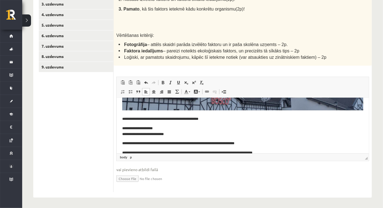
scroll to position [182, 0]
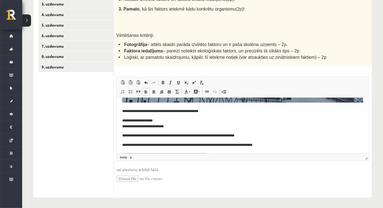
click at [126, 118] on p "**********" at bounding box center [240, 124] width 237 height 12
click at [124, 108] on p "**********" at bounding box center [240, 111] width 237 height 6
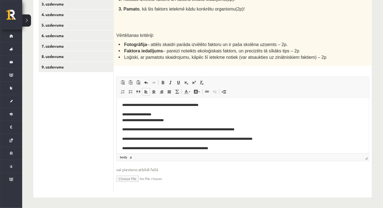
scroll to position [189, 0]
click at [229, 145] on p "**********" at bounding box center [240, 148] width 237 height 6
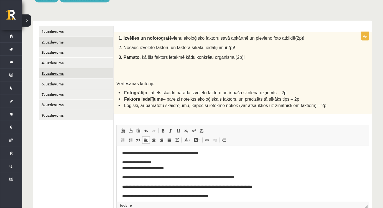
scroll to position [84, 0]
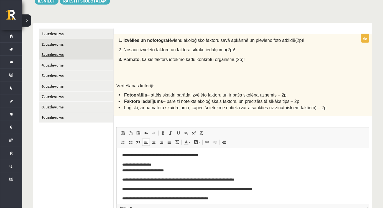
click at [51, 55] on link "3. uzdevums" at bounding box center [76, 54] width 74 height 10
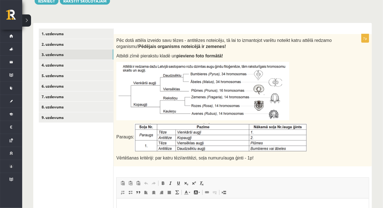
scroll to position [0, 0]
click at [332, 20] on div "**********" at bounding box center [202, 157] width 338 height 281
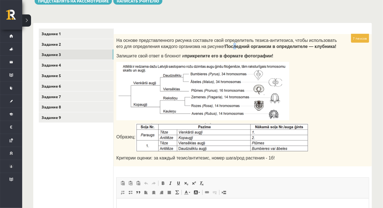
click at [225, 47] on font "Последний организм в определителе — клубника!" at bounding box center [280, 46] width 111 height 5
click at [204, 30] on form "7 пенсов На основе представленного рисунка составьте свой определитель тезиса-а…" at bounding box center [242, 161] width 247 height 264
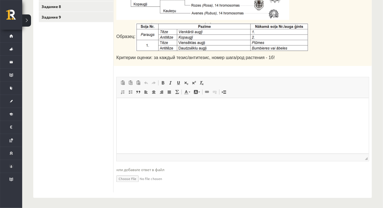
scroll to position [185, 0]
click at [171, 115] on html at bounding box center [242, 106] width 252 height 17
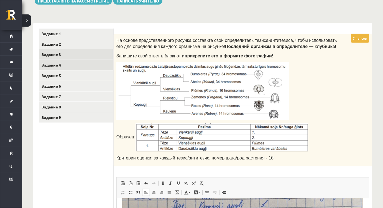
scroll to position [84, 0]
click at [55, 64] on font "Задание 4" at bounding box center [51, 64] width 19 height 5
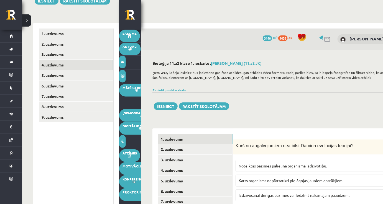
click at [47, 62] on link "4. uzdevums" at bounding box center [76, 65] width 74 height 10
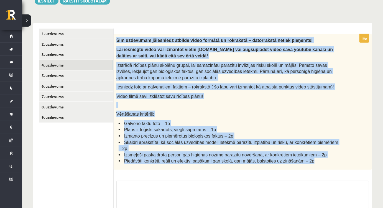
drag, startPoint x: 114, startPoint y: 37, endPoint x: 310, endPoint y: 155, distance: 228.6
click at [310, 155] on div "Šim uzdevumam jāiesniedz atbilde video formātā un rokrakstā – datorrakstā netie…" at bounding box center [243, 101] width 258 height 135
copy div "Šim uzdevumam jāiesniedz atbilde video formātā un rokrakstā – datorrakstā netie…"
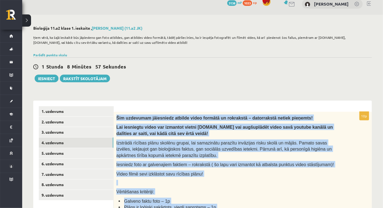
scroll to position [0, 0]
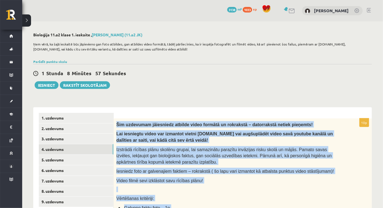
click at [163, 125] on span "Šim uzdevumam jāiesniedz atbilde video formātā un rokrakstā – datorrakstā netie…" at bounding box center [214, 124] width 196 height 5
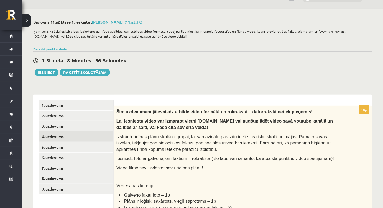
scroll to position [75, 0]
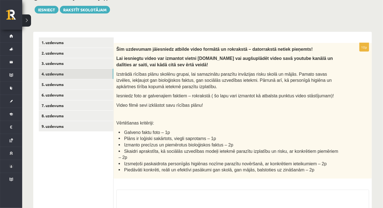
click at [250, 53] on div "Šim uzdevumam jāiesniedz atbilde video formātā un rokrakstā – datorrakstā netie…" at bounding box center [243, 110] width 258 height 135
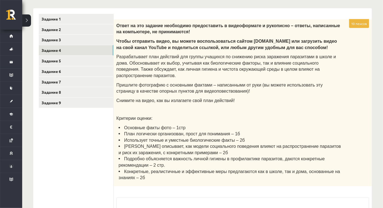
scroll to position [101, 0]
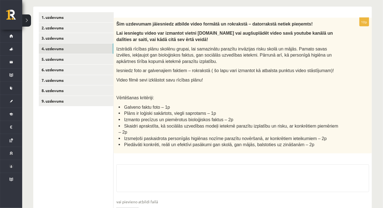
click at [230, 22] on span "Šim uzdevumam jāiesniedz atbilde video formātā un rokrakstā – datorrakstā netie…" at bounding box center [214, 24] width 196 height 5
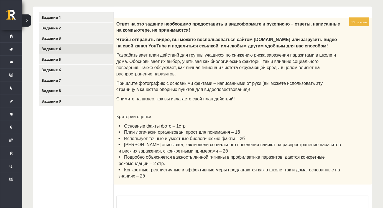
click at [217, 53] on font "Разрабатывает план действий для группы учащихся по снижению риска заражения пар…" at bounding box center [226, 65] width 220 height 24
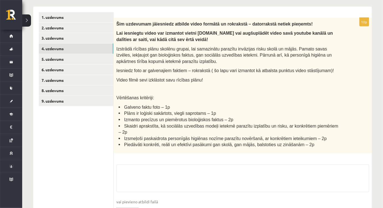
click at [281, 125] on span "Skaidri aprakstīta, kā sociālās uzvedības modeļi ietekmē parazītu izplatību un …" at bounding box center [229, 129] width 220 height 11
click at [63, 63] on link "5. uzdevums" at bounding box center [76, 59] width 74 height 10
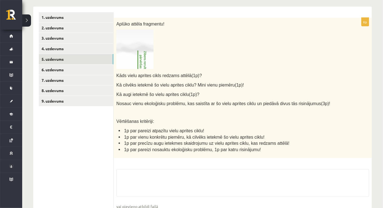
click at [135, 54] on img at bounding box center [134, 49] width 37 height 39
click at [144, 59] on img at bounding box center [134, 49] width 37 height 39
click at [71, 47] on link "4. uzdevums" at bounding box center [76, 48] width 74 height 10
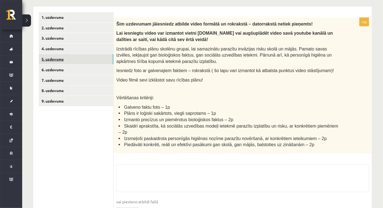
click at [50, 60] on link "5. uzdevums" at bounding box center [76, 59] width 74 height 10
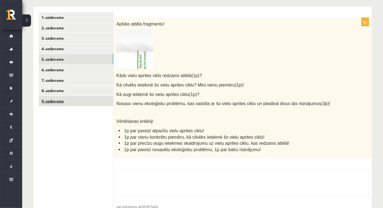
click at [59, 100] on link "9. uzdevums" at bounding box center [76, 101] width 74 height 10
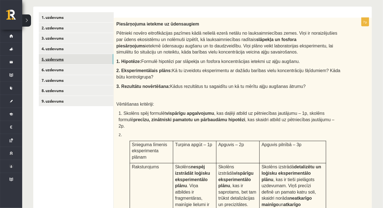
click at [50, 58] on link "5. uzdevums" at bounding box center [76, 59] width 74 height 10
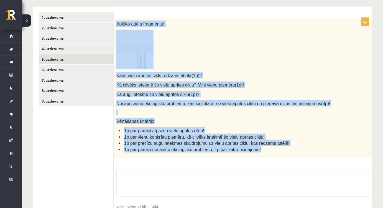
drag, startPoint x: 116, startPoint y: 21, endPoint x: 284, endPoint y: 148, distance: 210.8
click at [284, 148] on div "Aplūko attēla fragmentu! Kāds vielu aprites cikls redzams attēlā(1p)? Kā cilvēk…" at bounding box center [243, 88] width 258 height 140
copy div "Aplūko attēla fragmentu! Kāds vielu aprites cikls redzams attēlā(1p)? Kā cilvēk…"
click at [64, 49] on link "4. uzdevums" at bounding box center [76, 48] width 74 height 10
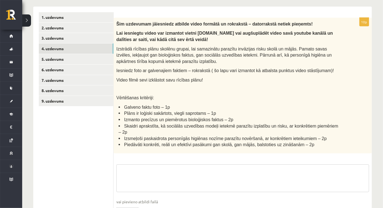
click at [154, 169] on textarea at bounding box center [242, 178] width 253 height 28
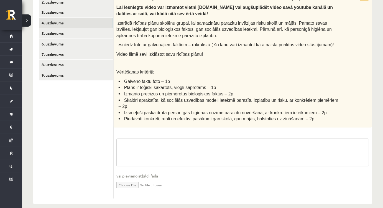
scroll to position [126, 0]
click at [131, 180] on input "file" at bounding box center [242, 184] width 253 height 11
click at [155, 158] on textarea at bounding box center [242, 152] width 253 height 28
click at [164, 140] on textarea at bounding box center [242, 152] width 253 height 28
click at [135, 179] on input "file" at bounding box center [242, 184] width 253 height 11
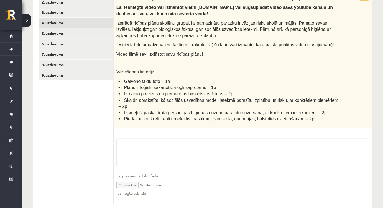
click at [127, 179] on input "file" at bounding box center [242, 184] width 253 height 11
click at [142, 190] on link "Iesniegtā atbilde" at bounding box center [131, 193] width 30 height 6
click at [148, 179] on input "file" at bounding box center [242, 184] width 253 height 11
type input "**********"
click at [149, 142] on textarea at bounding box center [242, 152] width 253 height 28
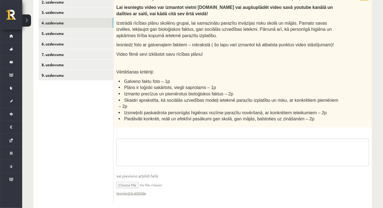
click at [149, 143] on textarea at bounding box center [242, 152] width 253 height 28
click at [133, 142] on textarea at bounding box center [242, 152] width 253 height 28
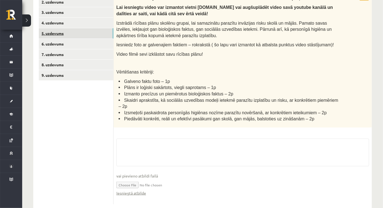
click at [68, 29] on link "5. uzdevums" at bounding box center [76, 33] width 74 height 10
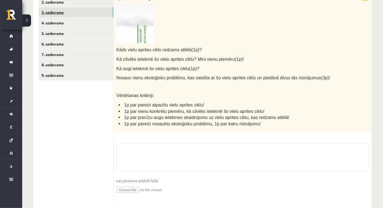
click at [58, 17] on link "3. uzdevums" at bounding box center [76, 12] width 74 height 10
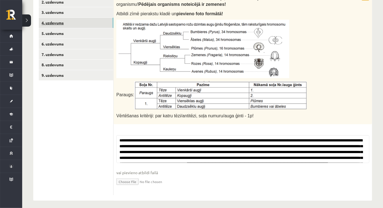
click at [56, 23] on link "4. uzdevums" at bounding box center [76, 23] width 74 height 10
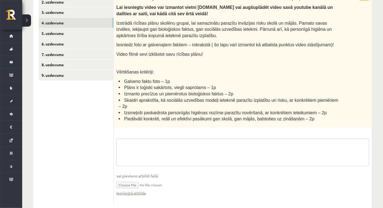
click at [175, 142] on textarea at bounding box center [242, 152] width 253 height 28
click at [128, 189] on fieldset "vai pievieno atbildi failā Iesniegtā atbilde" at bounding box center [242, 169] width 253 height 63
click at [128, 190] on link "Iesniegtā atbilde" at bounding box center [131, 193] width 30 height 6
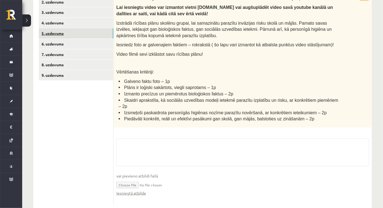
click at [63, 30] on link "5. uzdevums" at bounding box center [76, 33] width 74 height 10
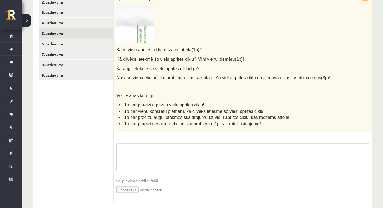
click at [144, 151] on textarea at bounding box center [242, 157] width 253 height 28
paste textarea "**********"
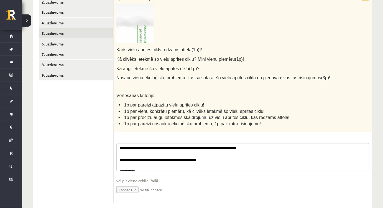
scroll to position [25, 0]
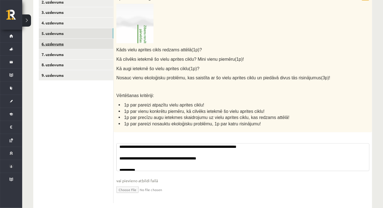
type textarea "**********"
click at [63, 45] on link "6. uzdevums" at bounding box center [76, 44] width 74 height 10
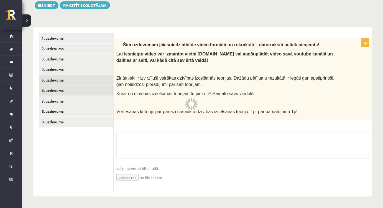
scroll to position [79, 0]
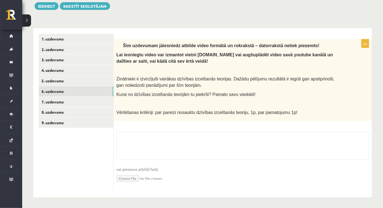
click at [214, 55] on span "Lai iesniegtu video var izmantot vietni [DOMAIN_NAME] vai augšuplādēt video sav…" at bounding box center [224, 57] width 217 height 11
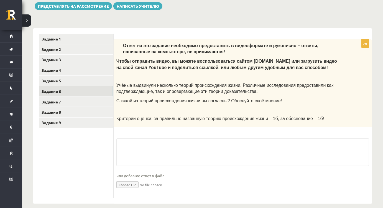
drag, startPoint x: 214, startPoint y: 47, endPoint x: 194, endPoint y: 45, distance: 20.3
click at [214, 47] on font "Ответ на это задание необходимо предоставить в видеоформате и рукописно – ответ…" at bounding box center [220, 48] width 195 height 11
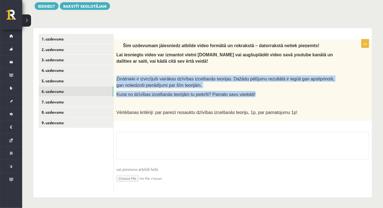
drag, startPoint x: 116, startPoint y: 77, endPoint x: 260, endPoint y: 96, distance: 144.7
click at [260, 96] on div "Šim uzdevumam jāiesniedz atbilde video formātā un rokrakstā – datorrakstā netie…" at bounding box center [243, 79] width 258 height 81
copy div "Zinātnieki ir izvirzījuši vairākas dzīvības izcelšanās teorijas. Dažādu pētījum…"
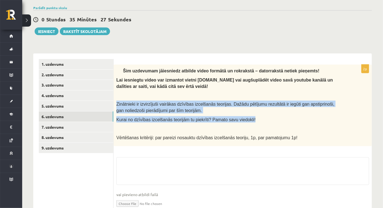
scroll to position [54, 0]
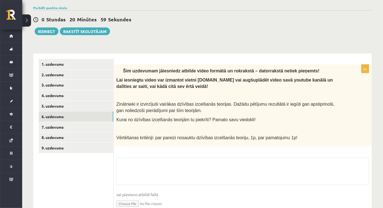
click at [129, 135] on span "Vērtēšanas kritēriji: par pareizi nosauktu dzīvības izcelšanās teoriju, 1p, par…" at bounding box center [206, 137] width 181 height 5
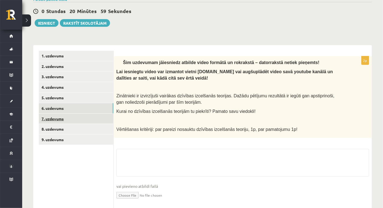
scroll to position [79, 0]
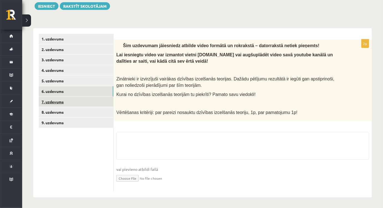
click at [58, 102] on link "7. uzdevums" at bounding box center [76, 102] width 74 height 10
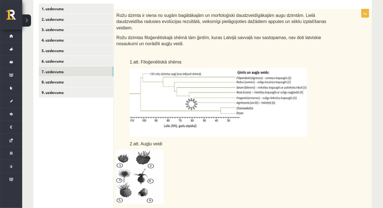
scroll to position [104, 0]
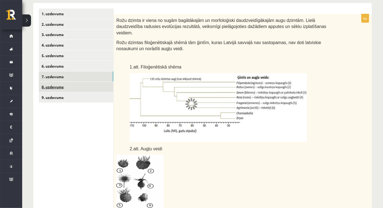
click at [53, 86] on link "8. uzdevums" at bounding box center [76, 87] width 74 height 10
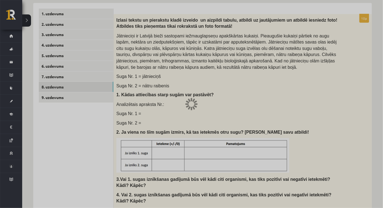
click at [58, 81] on div at bounding box center [191, 104] width 383 height 208
click at [56, 76] on div at bounding box center [191, 104] width 383 height 208
click at [0, 45] on div at bounding box center [191, 104] width 383 height 208
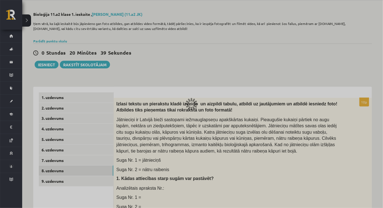
scroll to position [4, 0]
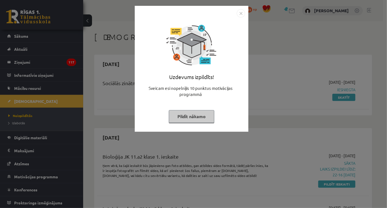
click at [182, 116] on button "Pildīt nākamo" at bounding box center [191, 116] width 45 height 13
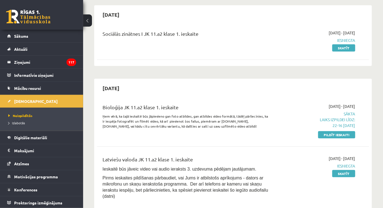
scroll to position [50, 0]
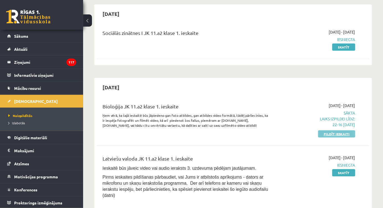
click at [328, 133] on link "Pildīt ieskaiti" at bounding box center [336, 133] width 37 height 7
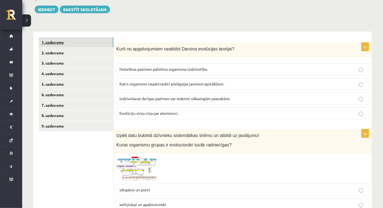
scroll to position [75, 0]
click at [56, 55] on link "2. uzdevums" at bounding box center [76, 53] width 74 height 10
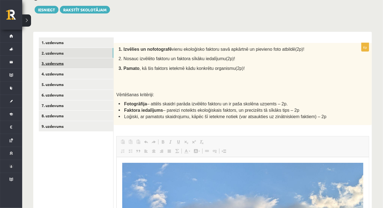
scroll to position [0, 0]
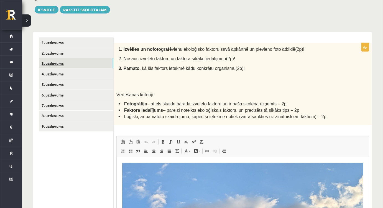
click at [74, 64] on link "3. uzdevums" at bounding box center [76, 63] width 74 height 10
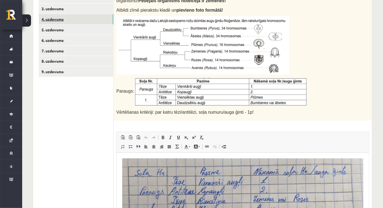
click at [53, 21] on link "4. uzdevums" at bounding box center [76, 19] width 74 height 10
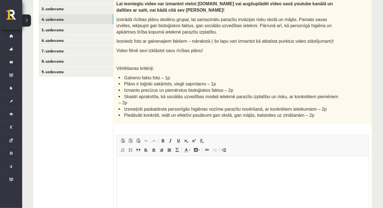
scroll to position [187, 0]
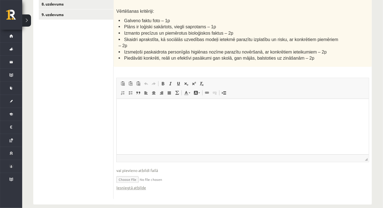
click at [170, 115] on html at bounding box center [242, 107] width 252 height 17
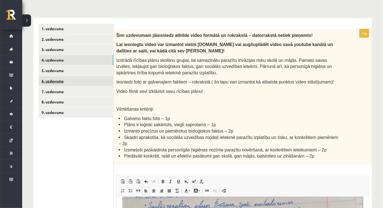
scroll to position [86, 0]
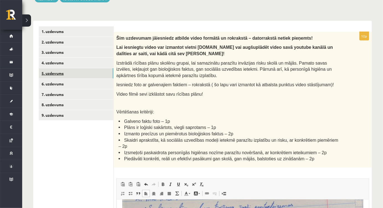
click at [60, 73] on link "5. uzdevums" at bounding box center [76, 73] width 74 height 10
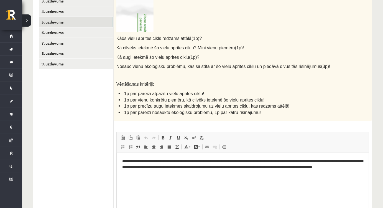
scroll to position [0, 0]
click at [61, 32] on link "6. uzdevums" at bounding box center [76, 32] width 74 height 10
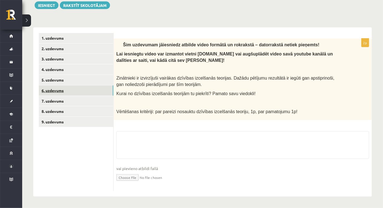
scroll to position [79, 0]
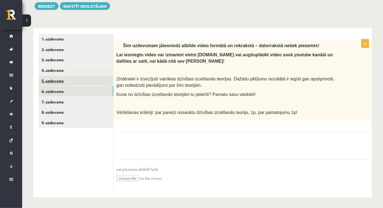
click at [56, 82] on link "5. uzdevums" at bounding box center [76, 81] width 74 height 10
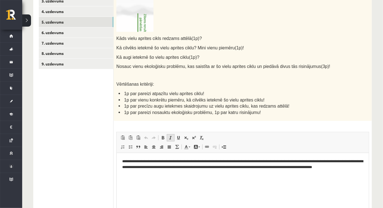
scroll to position [0, 0]
click at [160, 162] on p "**********" at bounding box center [242, 166] width 241 height 17
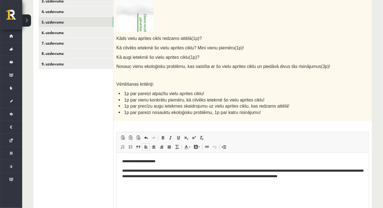
click at [193, 171] on p "**********" at bounding box center [242, 174] width 241 height 12
click at [195, 171] on p "**********" at bounding box center [242, 174] width 241 height 12
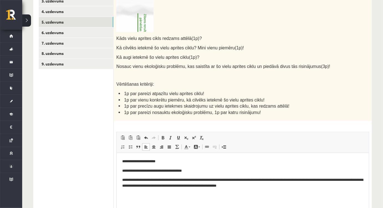
click at [254, 181] on p "**********" at bounding box center [242, 183] width 241 height 12
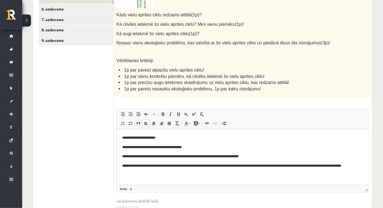
scroll to position [163, 0]
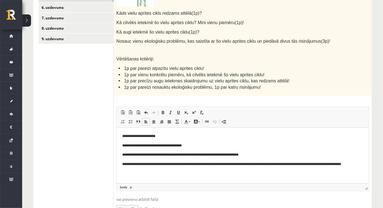
click at [211, 165] on p "**********" at bounding box center [242, 167] width 241 height 12
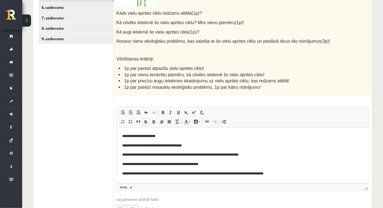
click at [141, 173] on p "**********" at bounding box center [242, 174] width 241 height 6
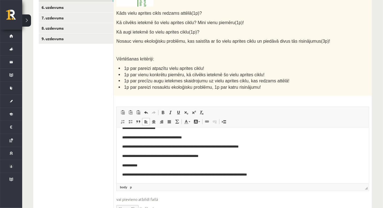
click at [212, 175] on p "**********" at bounding box center [240, 175] width 237 height 6
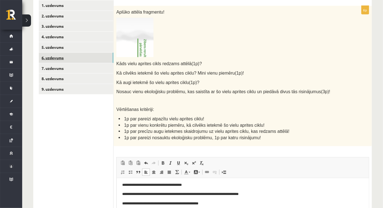
click at [50, 58] on link "6. uzdevums" at bounding box center [76, 58] width 74 height 10
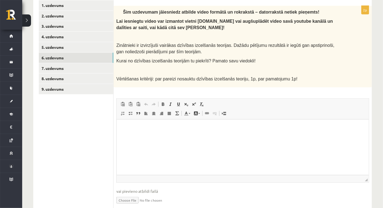
scroll to position [0, 0]
click at [129, 199] on input "file" at bounding box center [242, 199] width 253 height 11
type input "**********"
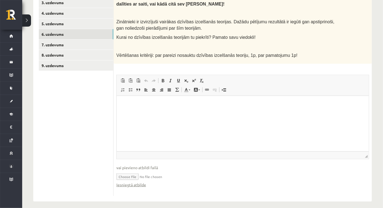
scroll to position [138, 0]
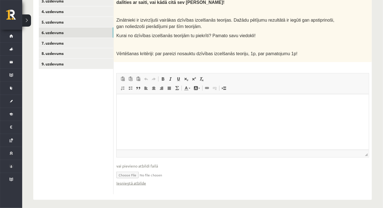
click at [151, 110] on html at bounding box center [242, 102] width 252 height 17
click at [156, 111] on html at bounding box center [242, 102] width 252 height 17
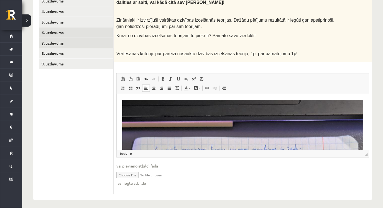
click at [66, 40] on link "7. uzdevums" at bounding box center [76, 43] width 74 height 10
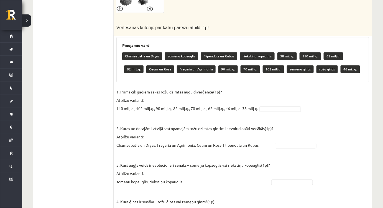
scroll to position [331, 0]
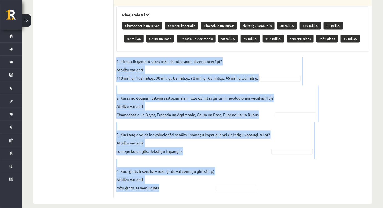
drag, startPoint x: 114, startPoint y: 53, endPoint x: 179, endPoint y: 182, distance: 144.5
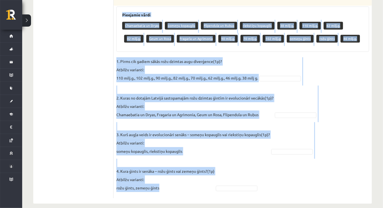
drag, startPoint x: 119, startPoint y: 55, endPoint x: 191, endPoint y: 180, distance: 143.8
copy div "Pieejamie vārdi Chamaebatia un Dryas someņu kopauglis Flipendula un Rubus rieks…"
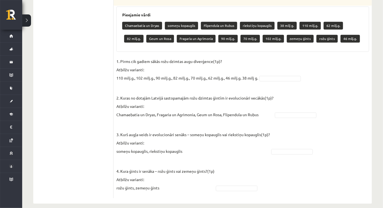
click at [268, 68] on fieldset "1. Pirms cik gadiem sākās rožu dzimtas augu diverģence(1p)? Atbilžu varianti: 1…" at bounding box center [242, 126] width 253 height 138
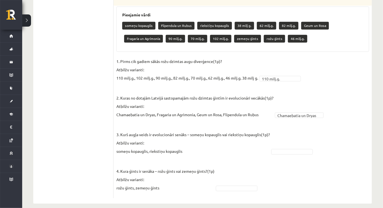
drag, startPoint x: 303, startPoint y: 147, endPoint x: 299, endPoint y: 142, distance: 7.1
click at [299, 142] on fieldset "**********" at bounding box center [242, 126] width 253 height 138
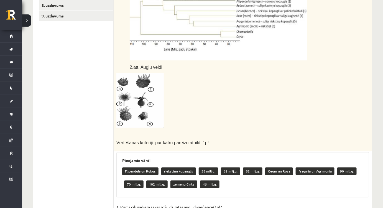
scroll to position [130, 0]
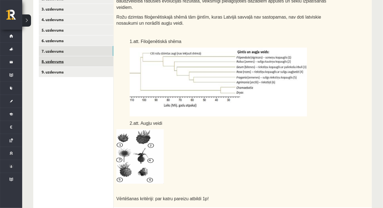
click at [52, 59] on link "8. uzdevums" at bounding box center [76, 61] width 74 height 10
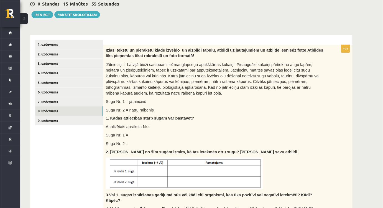
scroll to position [69, 0]
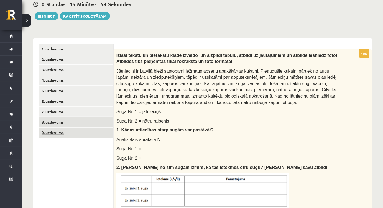
click at [74, 129] on link "9. uzdevums" at bounding box center [76, 132] width 74 height 10
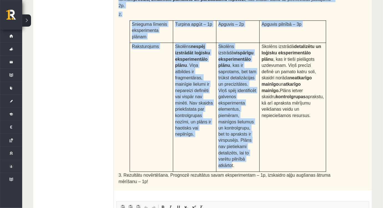
scroll to position [245, 0]
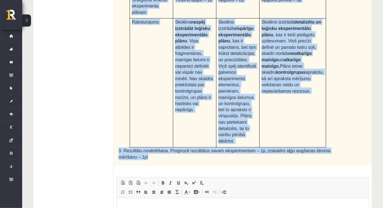
drag, startPoint x: 116, startPoint y: 78, endPoint x: 351, endPoint y: 129, distance: 241.2
click at [351, 129] on div "Piesārņojuma ietekme uz ūdensaugiem Pētnieki novēro eitrofikācijas pazīmes kādā…" at bounding box center [243, 19] width 258 height 293
copy div "Piesārņojuma ietekme uz ūdensaugiem Pētnieki novēro eitrofikācijas pazīmes kādā…"
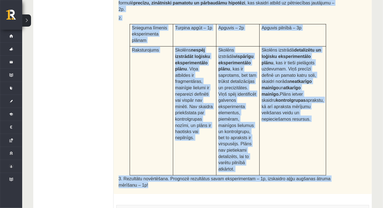
scroll to position [145, 0]
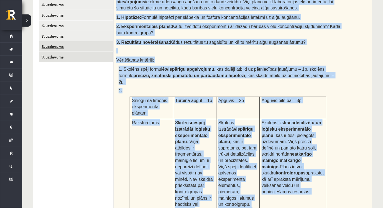
click at [68, 45] on link "8. uzdevums" at bounding box center [76, 46] width 74 height 10
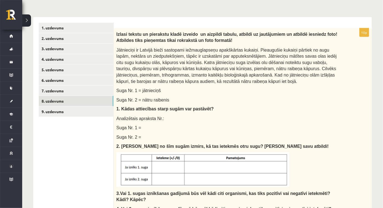
scroll to position [94, 0]
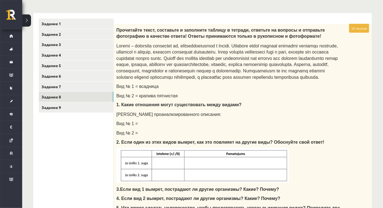
click at [244, 89] on p "Вид № 1 = всадница" at bounding box center [228, 86] width 225 height 6
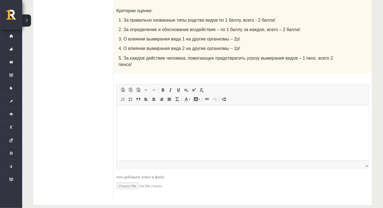
scroll to position [315, 0]
click at [176, 122] on html at bounding box center [242, 113] width 252 height 17
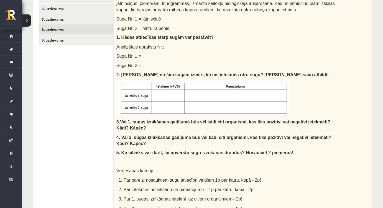
scroll to position [139, 0]
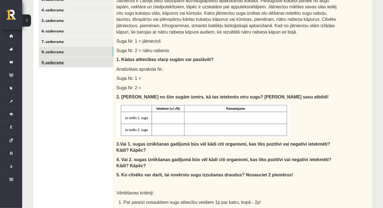
click at [72, 64] on link "9. uzdevums" at bounding box center [76, 62] width 74 height 10
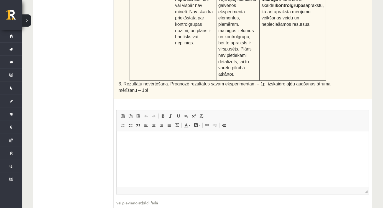
scroll to position [312, 0]
click at [177, 147] on html at bounding box center [242, 138] width 252 height 17
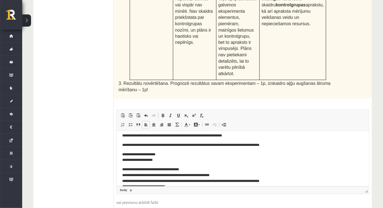
scroll to position [177, 0]
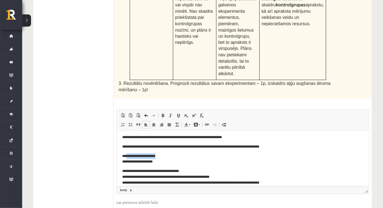
drag, startPoint x: 156, startPoint y: 158, endPoint x: 126, endPoint y: 156, distance: 30.5
click at [126, 156] on p "**********" at bounding box center [240, 159] width 237 height 12
click at [122, 161] on p "**********" at bounding box center [240, 159] width 237 height 12
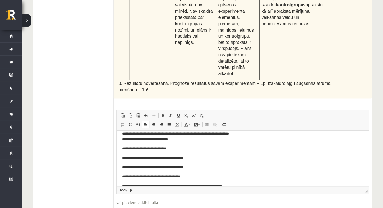
scroll to position [127, 0]
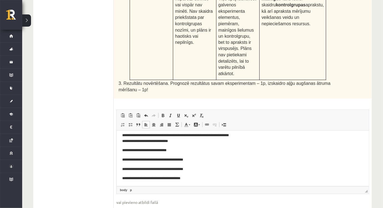
click at [121, 169] on html "**********" at bounding box center [242, 142] width 252 height 277
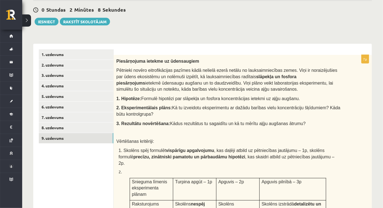
scroll to position [60, 0]
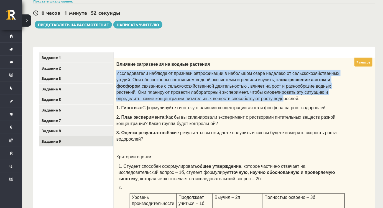
drag, startPoint x: 114, startPoint y: 73, endPoint x: 155, endPoint y: 108, distance: 54.0
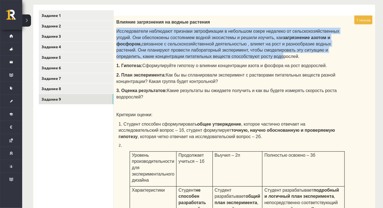
scroll to position [136, 0]
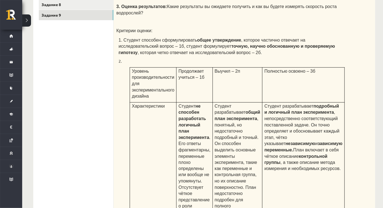
click at [153, 53] on font ", которая четко отвечает на исследовательский вопрос – 2б." at bounding box center [200, 52] width 124 height 5
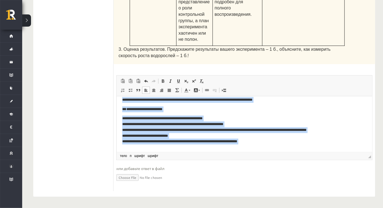
scroll to position [228, 0]
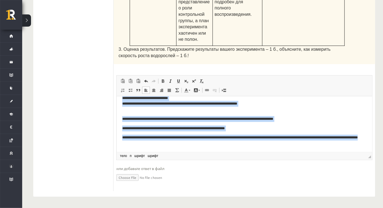
drag, startPoint x: 121, startPoint y: 105, endPoint x: 276, endPoint y: 148, distance: 161.5
click at [276, 148] on html "**********" at bounding box center [243, 9] width 255 height 283
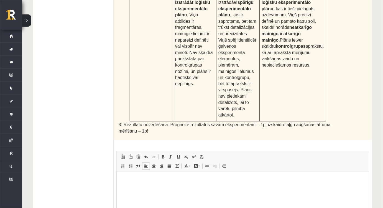
scroll to position [312, 0]
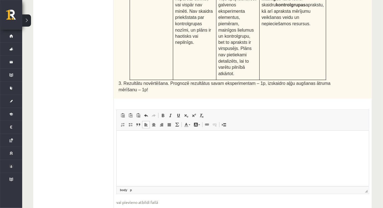
click at [139, 147] on html at bounding box center [242, 138] width 252 height 17
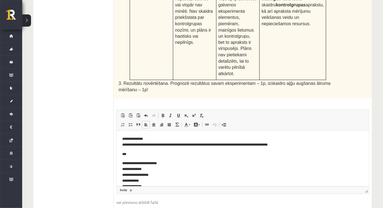
scroll to position [147, 0]
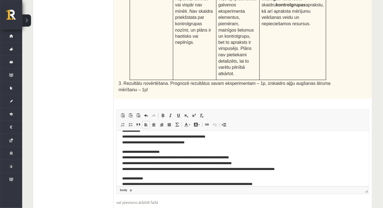
click at [125, 152] on p "**********" at bounding box center [240, 160] width 237 height 23
click at [168, 149] on p "**********" at bounding box center [240, 160] width 237 height 23
click at [153, 157] on p "**********" at bounding box center [240, 160] width 237 height 23
click at [129, 157] on p "**********" at bounding box center [240, 160] width 237 height 23
click at [129, 164] on p "**********" at bounding box center [240, 160] width 237 height 23
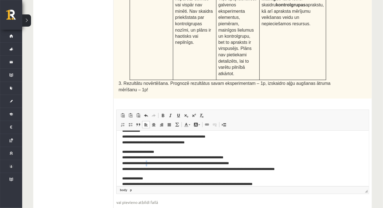
click at [147, 162] on p "**********" at bounding box center [240, 160] width 237 height 23
click at [144, 161] on p "**********" at bounding box center [240, 160] width 237 height 23
click at [147, 168] on p "**********" at bounding box center [240, 160] width 237 height 23
click at [129, 168] on p "**********" at bounding box center [240, 160] width 237 height 23
click at [151, 176] on p "**********" at bounding box center [240, 181] width 237 height 12
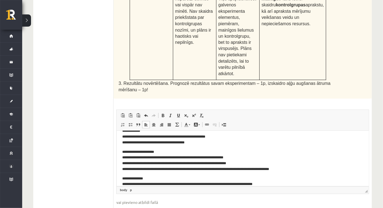
click at [149, 176] on p "**********" at bounding box center [240, 181] width 237 height 12
click at [125, 177] on p "**********" at bounding box center [240, 181] width 237 height 12
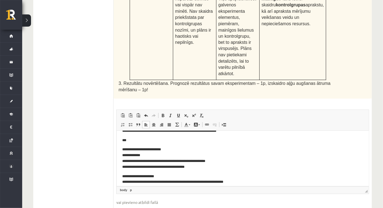
scroll to position [122, 0]
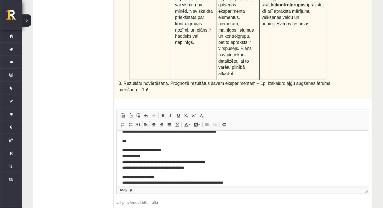
click at [125, 156] on p "**********" at bounding box center [240, 158] width 237 height 23
click at [125, 149] on p "**********" at bounding box center [240, 158] width 237 height 23
click at [166, 150] on p "**********" at bounding box center [240, 158] width 237 height 23
click at [142, 156] on p "**********" at bounding box center [240, 158] width 237 height 23
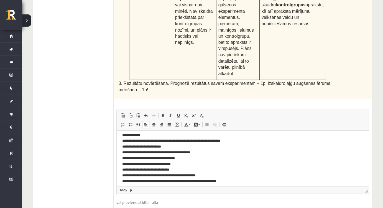
scroll to position [71, 0]
click at [131, 169] on p "**********" at bounding box center [240, 159] width 237 height 52
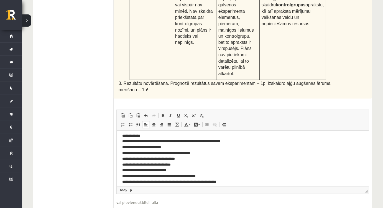
click at [130, 165] on p "**********" at bounding box center [240, 159] width 237 height 52
click at [129, 158] on p "**********" at bounding box center [240, 159] width 237 height 52
click at [130, 153] on p "**********" at bounding box center [240, 159] width 237 height 52
click at [159, 153] on p "**********" at bounding box center [240, 159] width 237 height 52
click at [160, 153] on p "**********" at bounding box center [240, 159] width 237 height 52
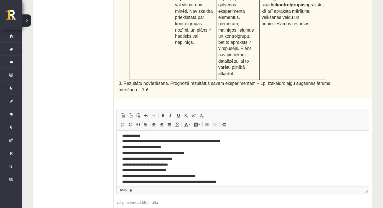
click at [143, 158] on p "**********" at bounding box center [240, 159] width 237 height 52
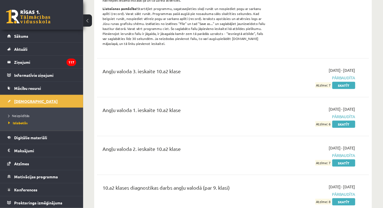
scroll to position [126, 0]
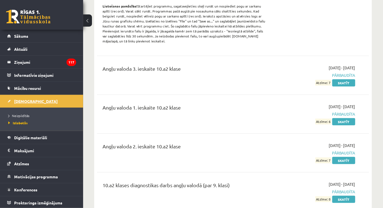
click at [14, 95] on link "[DEMOGRAPHIC_DATA]" at bounding box center [41, 101] width 69 height 13
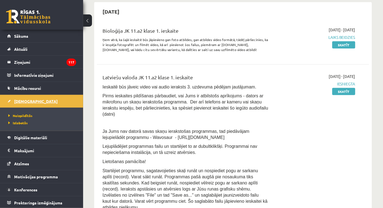
click at [19, 100] on span "[DEMOGRAPHIC_DATA]" at bounding box center [35, 101] width 43 height 5
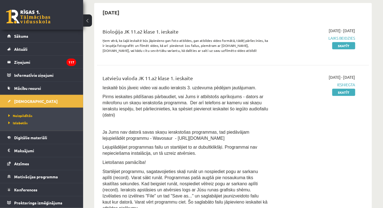
scroll to position [101, 0]
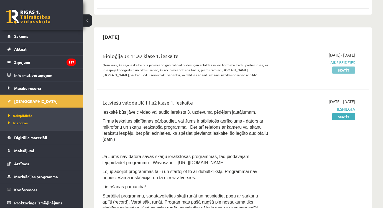
click at [335, 68] on link "Skatīt" at bounding box center [343, 69] width 23 height 7
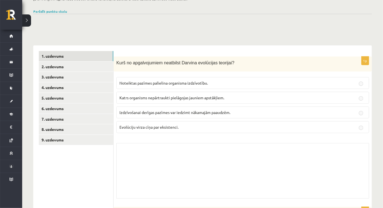
scroll to position [40, 0]
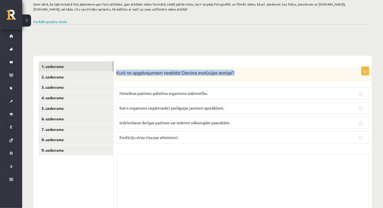
drag, startPoint x: 116, startPoint y: 73, endPoint x: 250, endPoint y: 72, distance: 133.2
click at [250, 72] on p "Kurš no apgalvojumiem neatbilst Darvina evolūcijas teorijai?" at bounding box center [228, 73] width 225 height 6
click at [255, 71] on p "Kurš no apgalvojumiem neatbilst Darvina evolūcijas teorijai?" at bounding box center [228, 73] width 225 height 6
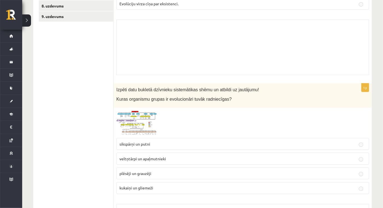
scroll to position [209, 0]
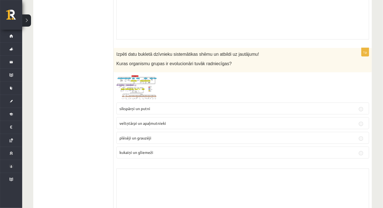
click at [137, 86] on span at bounding box center [137, 88] width 9 height 9
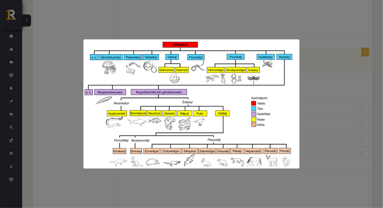
click at [325, 79] on div at bounding box center [191, 104] width 383 height 208
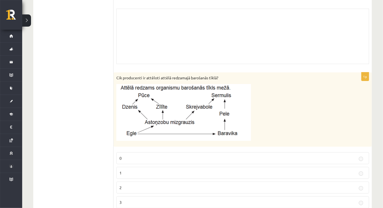
scroll to position [763, 0]
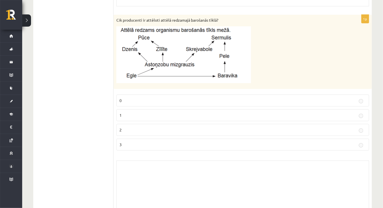
click at [164, 59] on img at bounding box center [183, 54] width 135 height 57
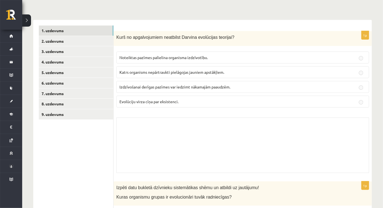
scroll to position [0, 0]
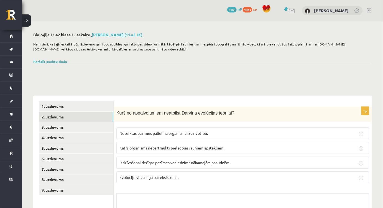
click at [61, 117] on link "2. uzdevums" at bounding box center [76, 117] width 74 height 10
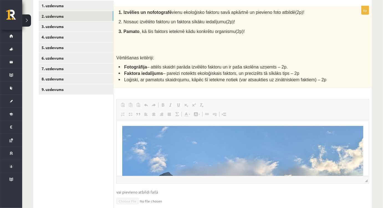
drag, startPoint x: 365, startPoint y: 128, endPoint x: 479, endPoint y: 232, distance: 153.9
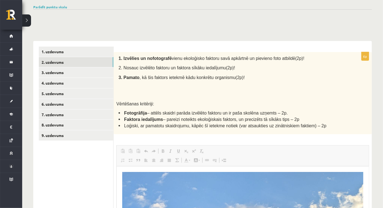
scroll to position [50, 0]
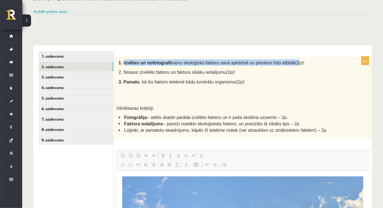
drag, startPoint x: 125, startPoint y: 62, endPoint x: 280, endPoint y: 65, distance: 155.4
click at [280, 65] on span "1. Izvēlies un nofotografē vienu ekoloģisko faktoru savā apkārtnē un pievieno f…" at bounding box center [212, 62] width 186 height 5
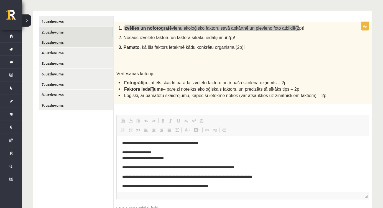
scroll to position [75, 0]
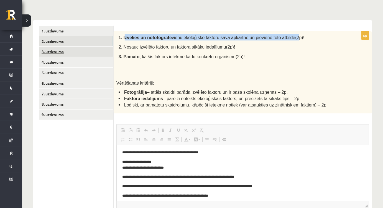
click at [52, 52] on link "3. uzdevums" at bounding box center [76, 52] width 74 height 10
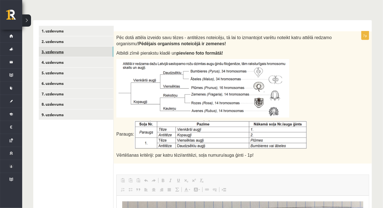
scroll to position [0, 0]
drag, startPoint x: 116, startPoint y: 36, endPoint x: 188, endPoint y: 37, distance: 71.5
click at [188, 37] on span "Pēc dotā attēla izveido savu tēzes - antitēzes noteicēju, tā lai to izmantojot …" at bounding box center [223, 40] width 215 height 11
click at [176, 51] on b "pievieno foto formātā!" at bounding box center [199, 53] width 47 height 5
drag, startPoint x: 172, startPoint y: 53, endPoint x: 216, endPoint y: 53, distance: 44.0
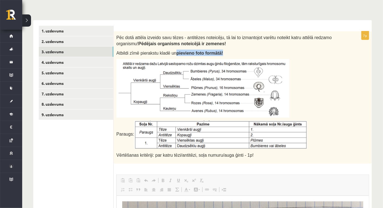
click at [216, 53] on p "Atbildi zīmē pierakstu kladē un pievieno foto formātā!" at bounding box center [228, 53] width 225 height 6
click at [277, 63] on img at bounding box center [202, 88] width 173 height 58
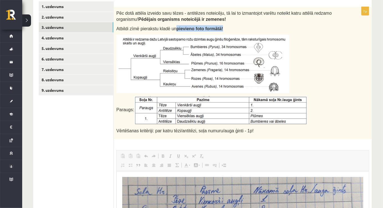
scroll to position [97, 0]
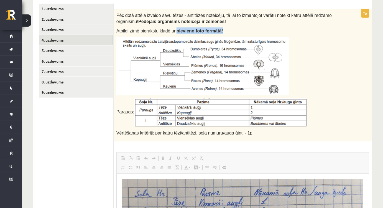
click at [53, 41] on link "4. uzdevums" at bounding box center [76, 40] width 74 height 10
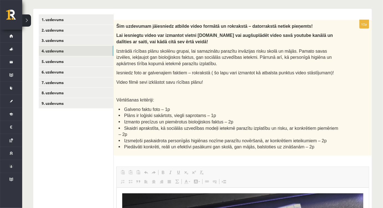
scroll to position [72, 0]
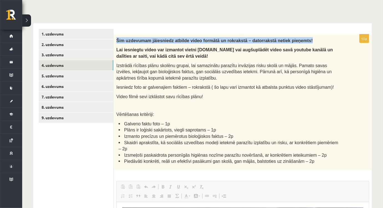
drag, startPoint x: 115, startPoint y: 40, endPoint x: 297, endPoint y: 42, distance: 182.0
click at [297, 42] on div "Šim uzdevumam jāiesniedz atbilde video formātā un rokrakstā – datorrakstā netie…" at bounding box center [243, 101] width 258 height 135
click at [296, 42] on p "Šim uzdevumam jāiesniedz atbilde video formātā un rokrakstā – datorrakstā netie…" at bounding box center [228, 40] width 225 height 6
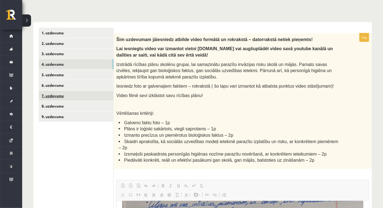
scroll to position [49, 0]
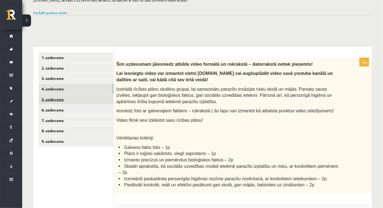
click at [54, 97] on link "5. uzdevums" at bounding box center [76, 99] width 74 height 10
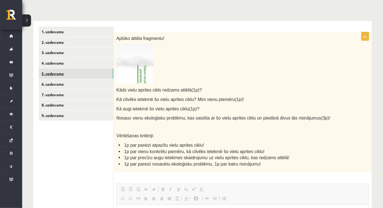
scroll to position [74, 0]
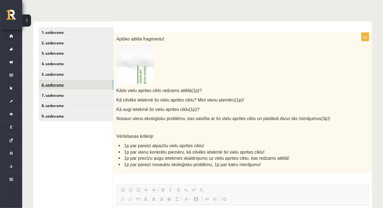
click at [52, 84] on link "6. uzdevums" at bounding box center [76, 84] width 74 height 10
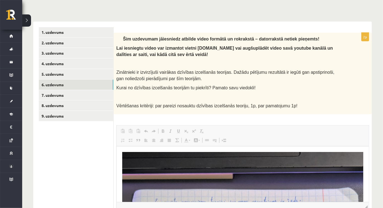
scroll to position [0, 0]
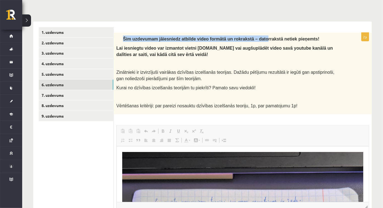
drag, startPoint x: 121, startPoint y: 40, endPoint x: 251, endPoint y: 42, distance: 130.2
click at [250, 41] on div "Šim uzdevumam jāiesniedz atbilde video formātā un rokrakstā – datorrakstā netie…" at bounding box center [243, 73] width 258 height 81
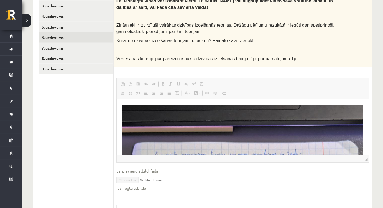
scroll to position [59, 0]
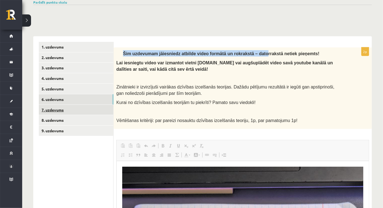
click at [73, 108] on link "7. uzdevums" at bounding box center [76, 110] width 74 height 10
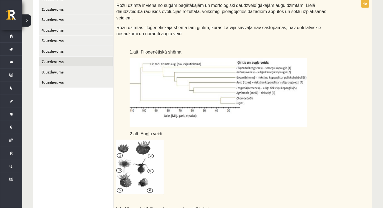
scroll to position [110, 0]
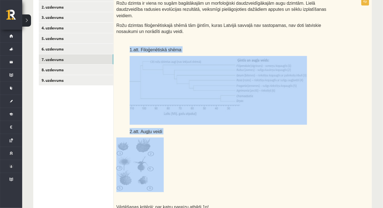
drag, startPoint x: 126, startPoint y: 42, endPoint x: 183, endPoint y: 155, distance: 126.2
click at [183, 155] on div "Rožu dzimta ir viena no sugām bagātākajām un morfoloģiski daudzveidīgākajām aug…" at bounding box center [243, 106] width 258 height 219
click at [198, 145] on p at bounding box center [228, 164] width 225 height 55
click at [168, 128] on p "2.att. Augļu veidi" at bounding box center [236, 131] width 212 height 6
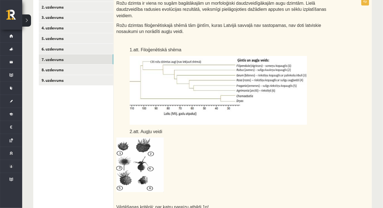
click at [168, 128] on p "2.att. Augļu veidi" at bounding box center [236, 131] width 212 height 6
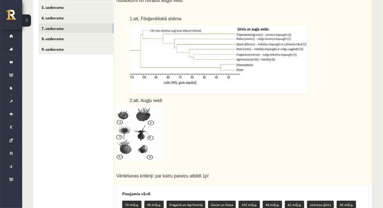
scroll to position [135, 0]
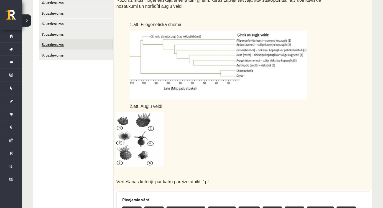
click at [47, 47] on link "8. uzdevums" at bounding box center [76, 44] width 74 height 10
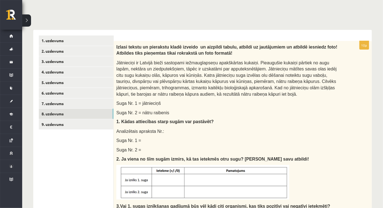
scroll to position [63, 0]
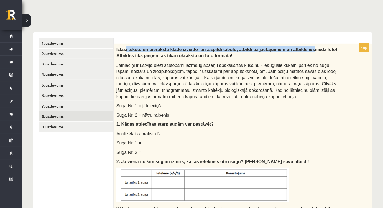
drag, startPoint x: 124, startPoint y: 47, endPoint x: 289, endPoint y: 51, distance: 166.0
click at [289, 51] on span "Izlasi tekstu un pierakstu kladē izveido un aizpildi tabulu, atbildi uz jautāju…" at bounding box center [226, 52] width 221 height 11
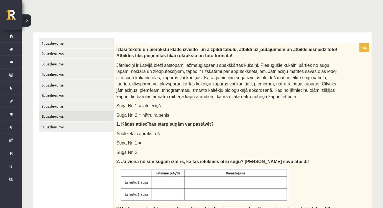
click at [135, 57] on span "Izlasi tekstu un pierakstu kladē izveido un aizpildi tabulu, atbildi uz jautāju…" at bounding box center [226, 52] width 221 height 11
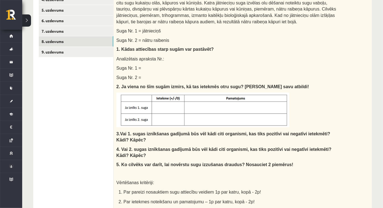
scroll to position [135, 0]
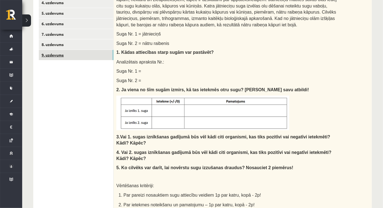
click at [47, 58] on link "9. uzdevums" at bounding box center [76, 55] width 74 height 10
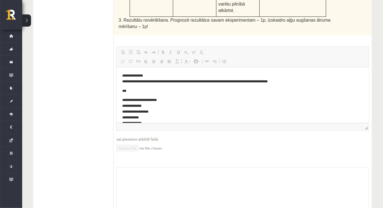
scroll to position [358, 0]
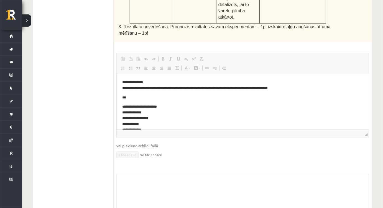
click at [121, 105] on html "**********" at bounding box center [242, 178] width 252 height 209
drag, startPoint x: 127, startPoint y: 81, endPoint x: 122, endPoint y: 81, distance: 5.9
click at [118, 81] on html "**********" at bounding box center [242, 178] width 252 height 209
drag, startPoint x: 145, startPoint y: 82, endPoint x: 140, endPoint y: 82, distance: 5.3
click at [140, 82] on p "**********" at bounding box center [240, 85] width 237 height 12
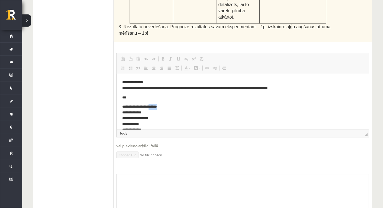
drag, startPoint x: 166, startPoint y: 106, endPoint x: 153, endPoint y: 108, distance: 12.3
click at [153, 108] on p "**********" at bounding box center [240, 124] width 237 height 40
drag, startPoint x: 141, startPoint y: 111, endPoint x: 136, endPoint y: 112, distance: 5.3
click at [136, 112] on p "**********" at bounding box center [240, 124] width 237 height 40
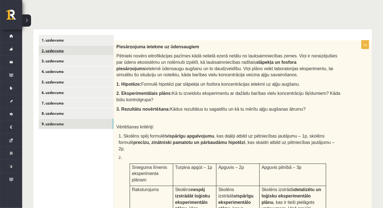
scroll to position [50, 0]
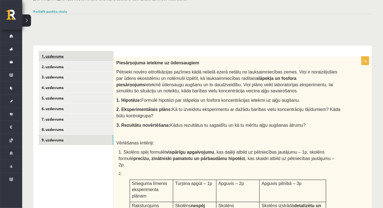
click at [47, 60] on link "1. uzdevums" at bounding box center [76, 56] width 74 height 10
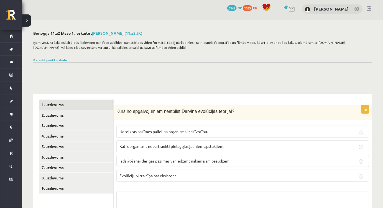
scroll to position [0, 0]
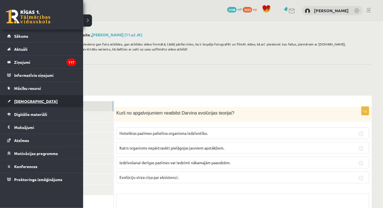
click at [19, 100] on span "[DEMOGRAPHIC_DATA]" at bounding box center [35, 101] width 43 height 5
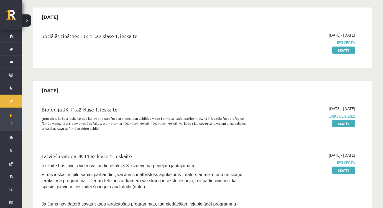
scroll to position [101, 0]
